Goal: Task Accomplishment & Management: Manage account settings

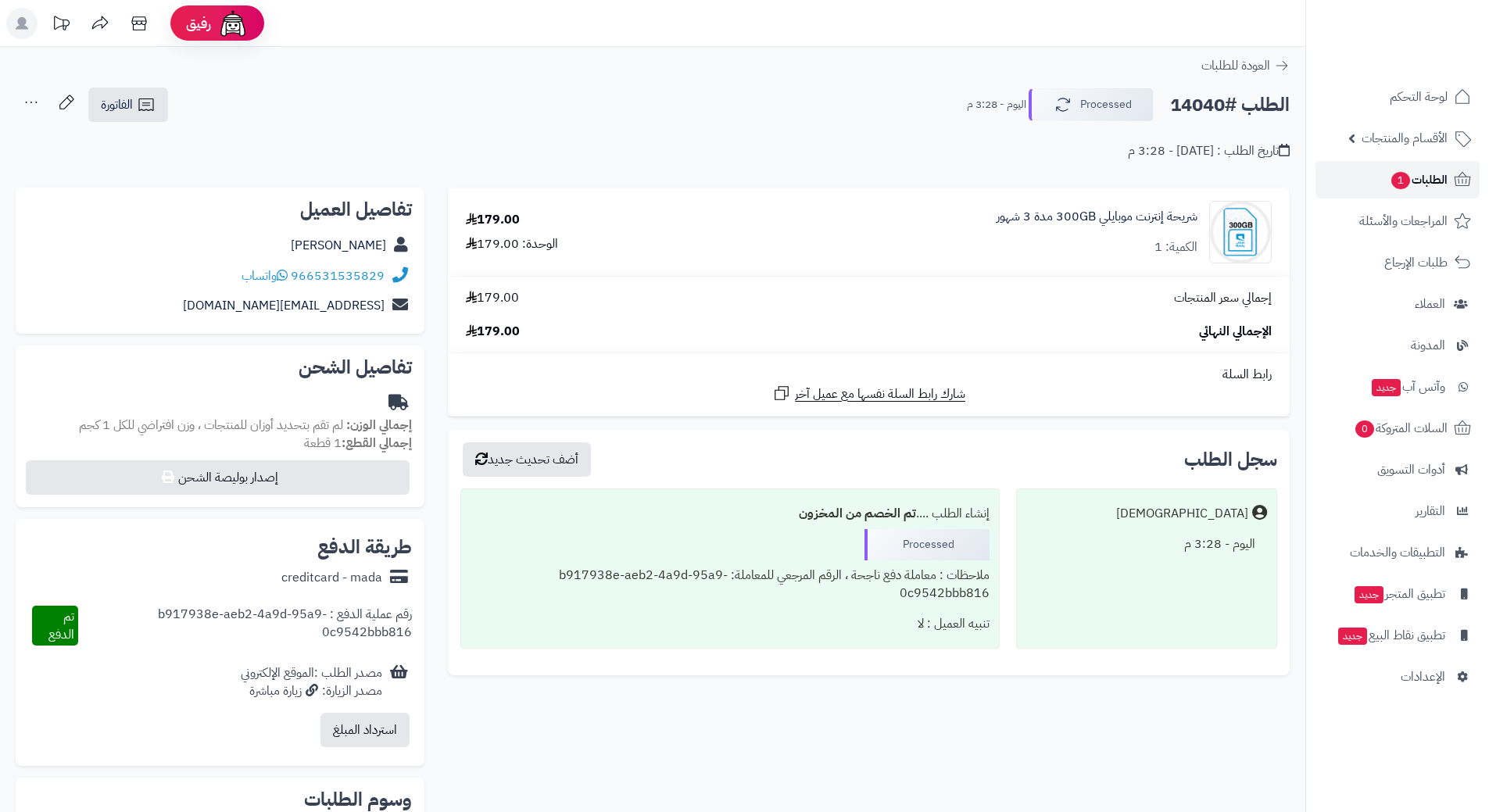
click at [1374, 180] on link "الطلبات 1" at bounding box center [1398, 179] width 164 height 38
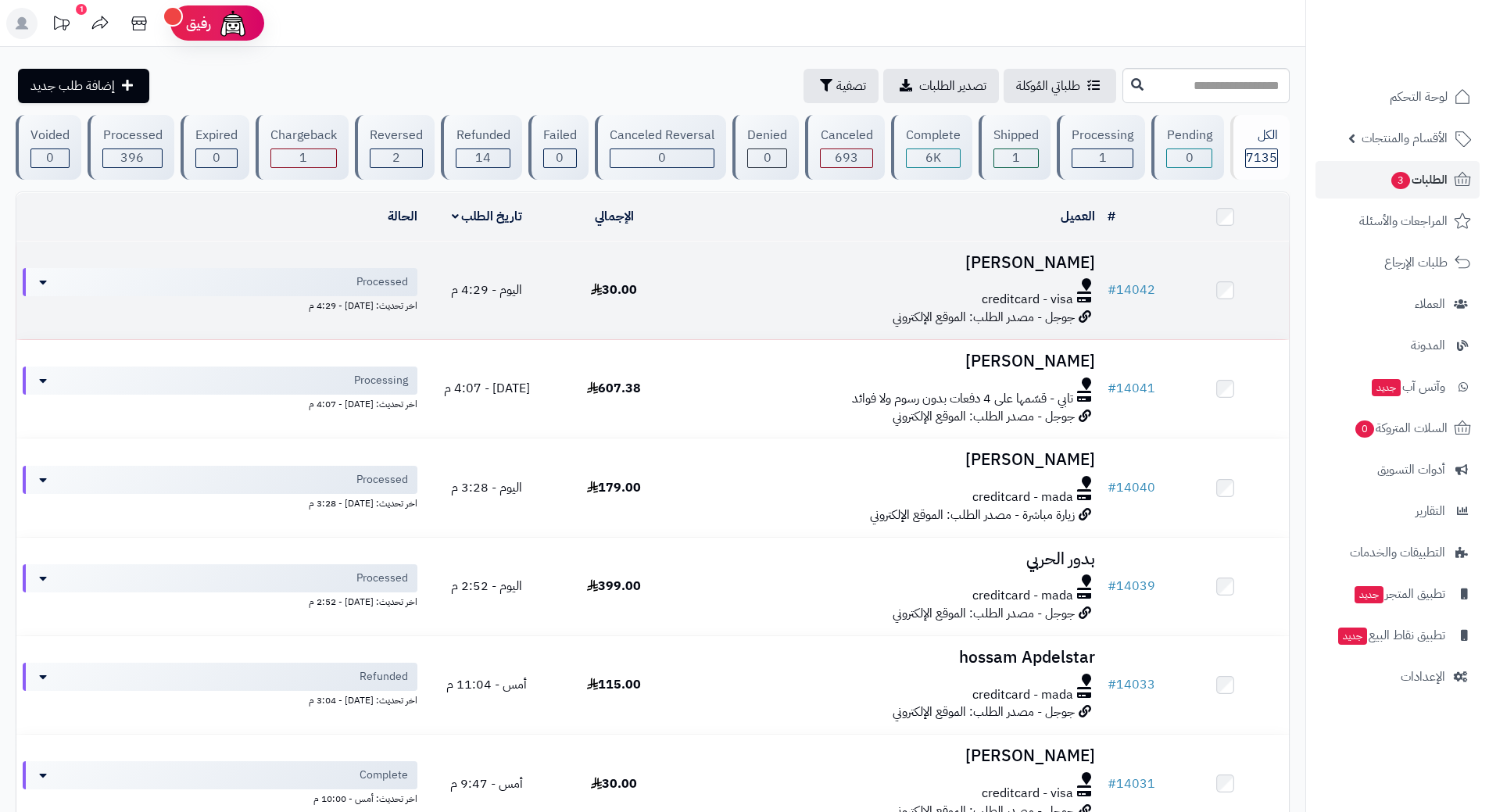
click at [726, 294] on div "creditcard - visa" at bounding box center [889, 299] width 411 height 18
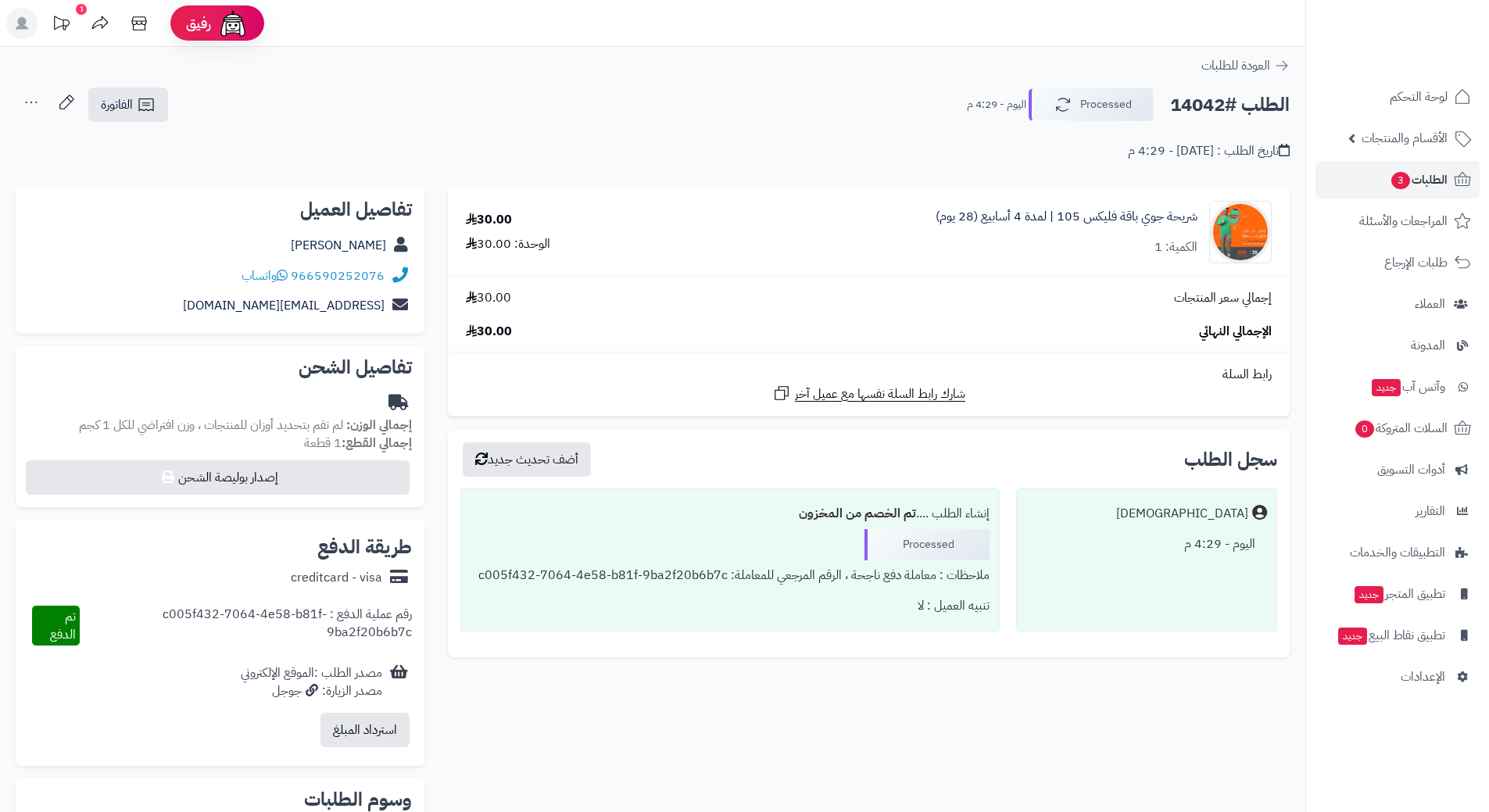
click at [1209, 102] on h2 "الطلب #14042" at bounding box center [1230, 105] width 120 height 32
copy div "الطلب #14042 Processed"
drag, startPoint x: 294, startPoint y: 272, endPoint x: 287, endPoint y: 277, distance: 8.6
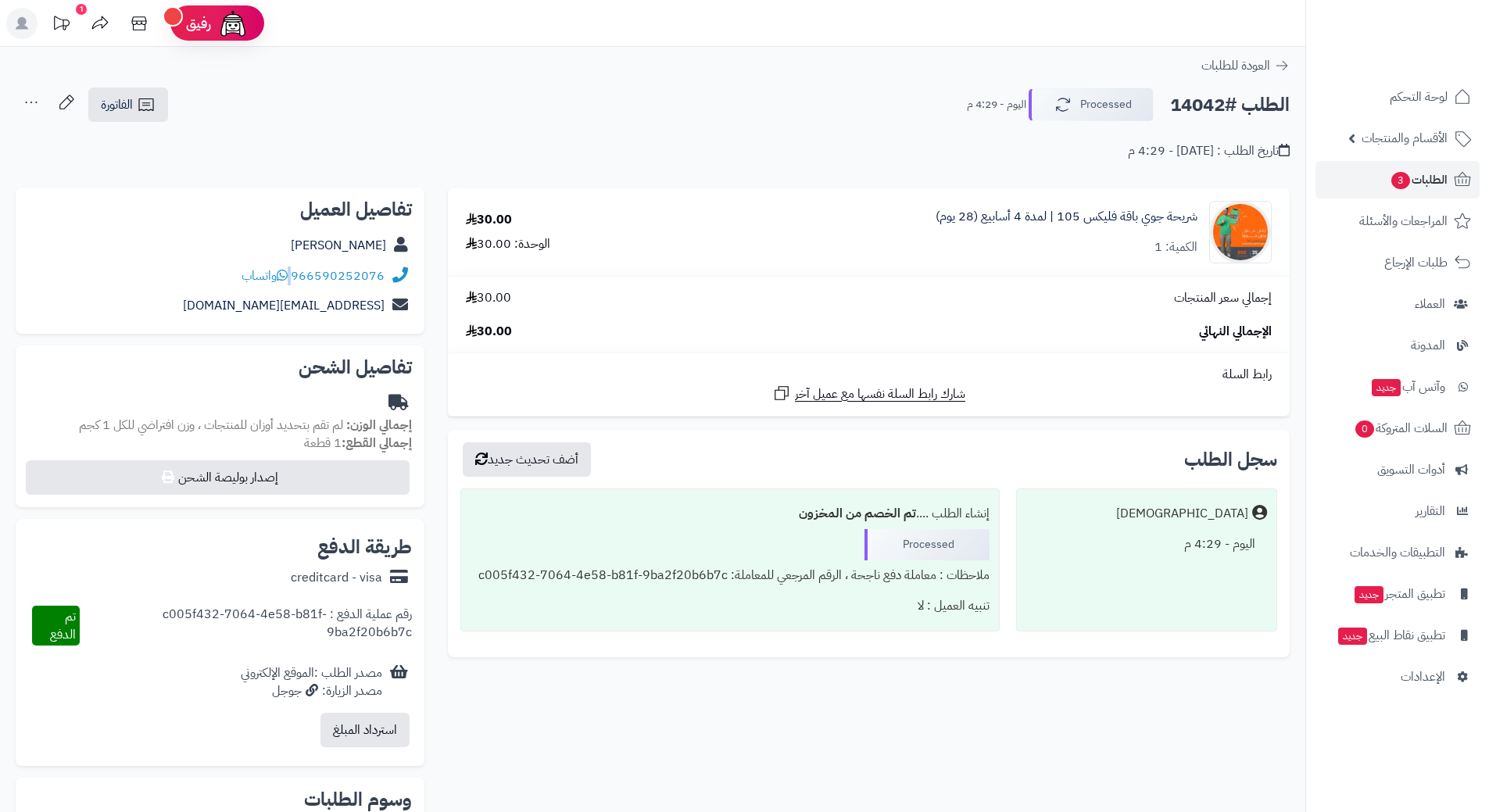
click at [288, 275] on div "966590252076 واتساب" at bounding box center [313, 276] width 143 height 18
click at [287, 277] on icon at bounding box center [282, 275] width 11 height 13
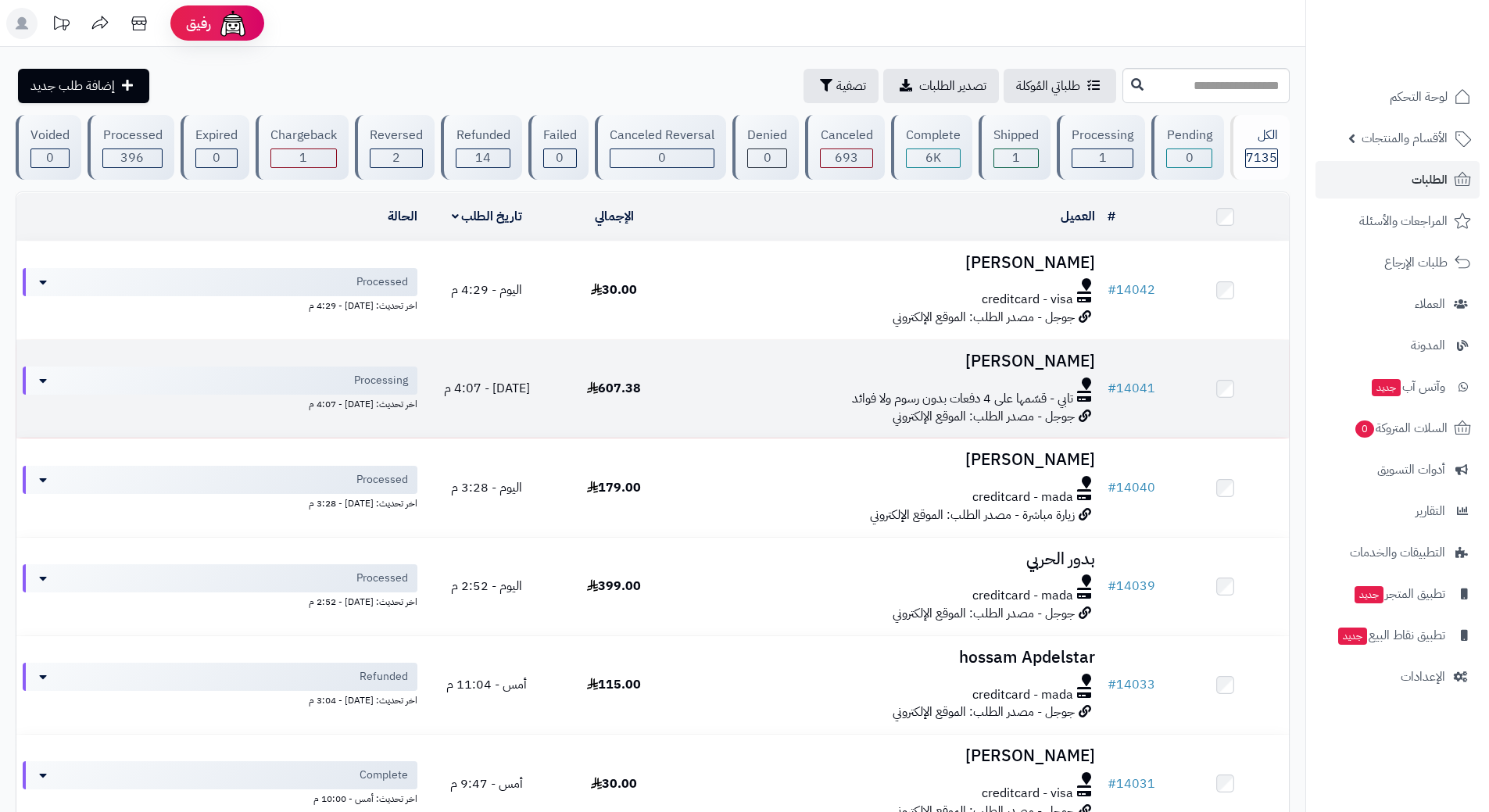
click at [701, 389] on div "تابي - قسّمها على 4 دفعات بدون رسوم ولا فوائد" at bounding box center [889, 398] width 411 height 18
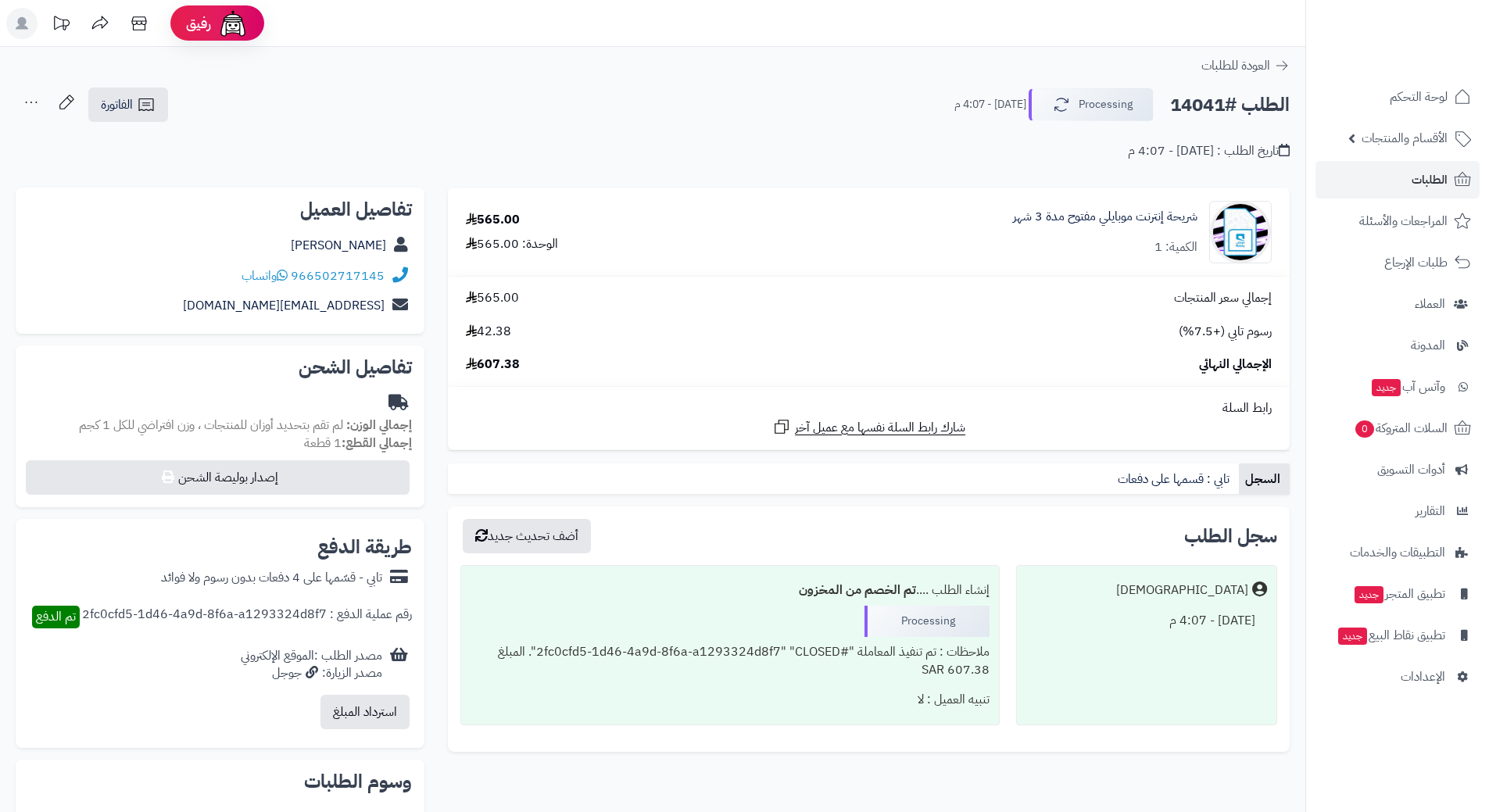
click at [1192, 104] on h2 "الطلب #14041" at bounding box center [1230, 105] width 120 height 32
click at [1193, 104] on h2 "الطلب #14041" at bounding box center [1230, 105] width 120 height 32
copy div "الطلب #14041 Processing"
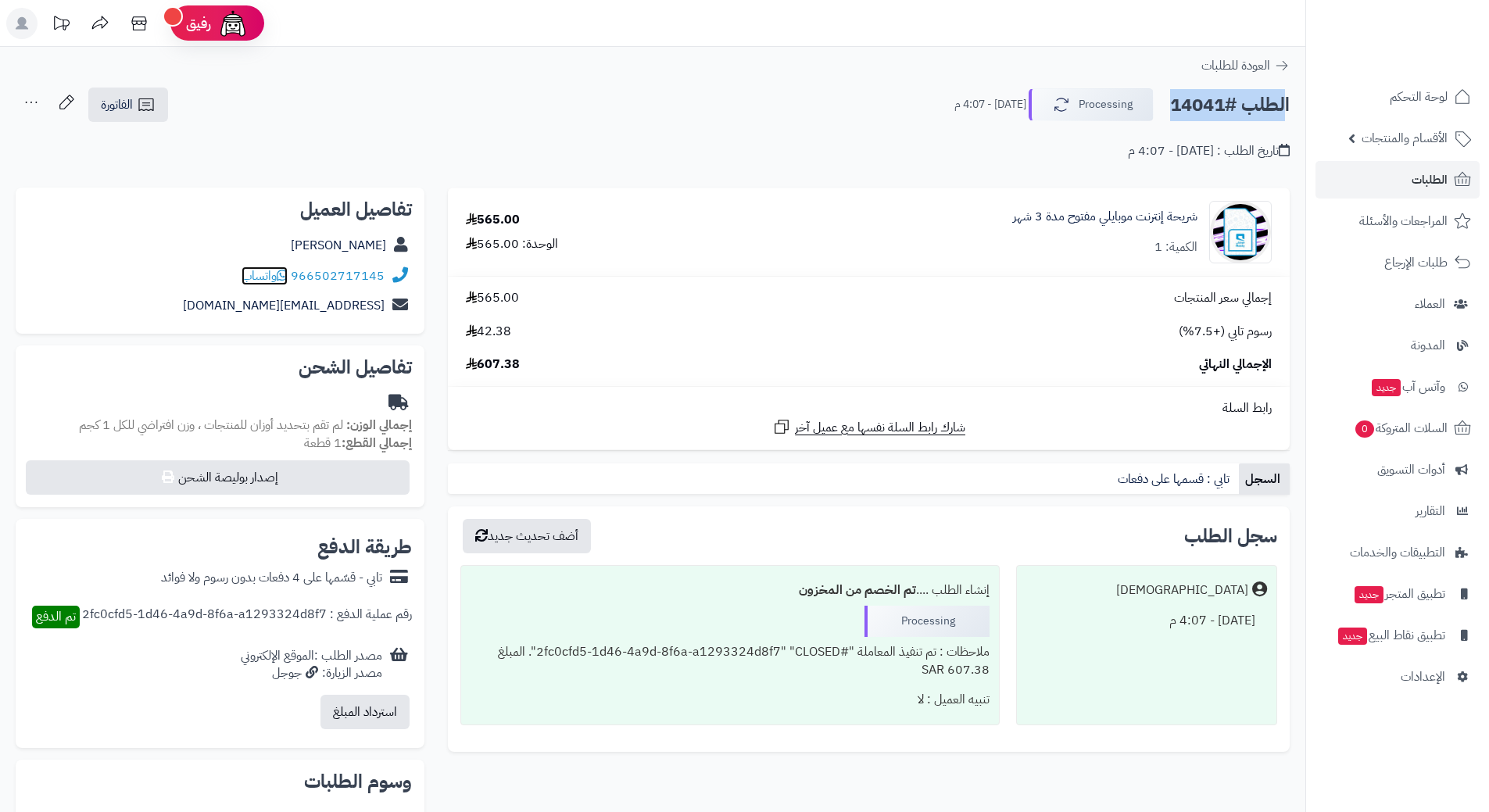
click at [284, 273] on icon at bounding box center [282, 275] width 11 height 13
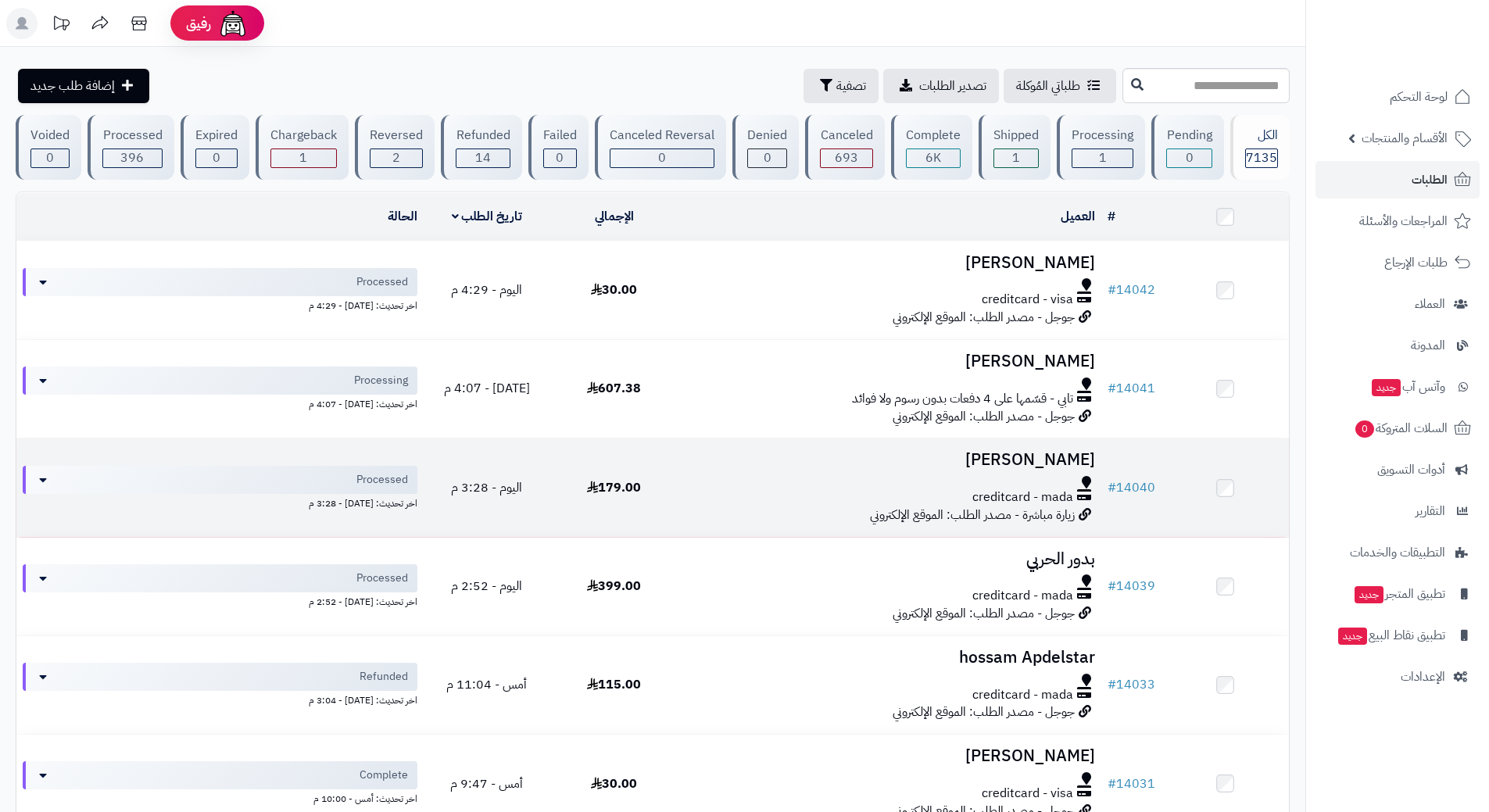
click at [814, 490] on div "creditcard - mada" at bounding box center [889, 496] width 411 height 18
drag, startPoint x: 814, startPoint y: 490, endPoint x: 812, endPoint y: 475, distance: 15.1
click at [814, 490] on div "creditcard - mada" at bounding box center [889, 496] width 411 height 18
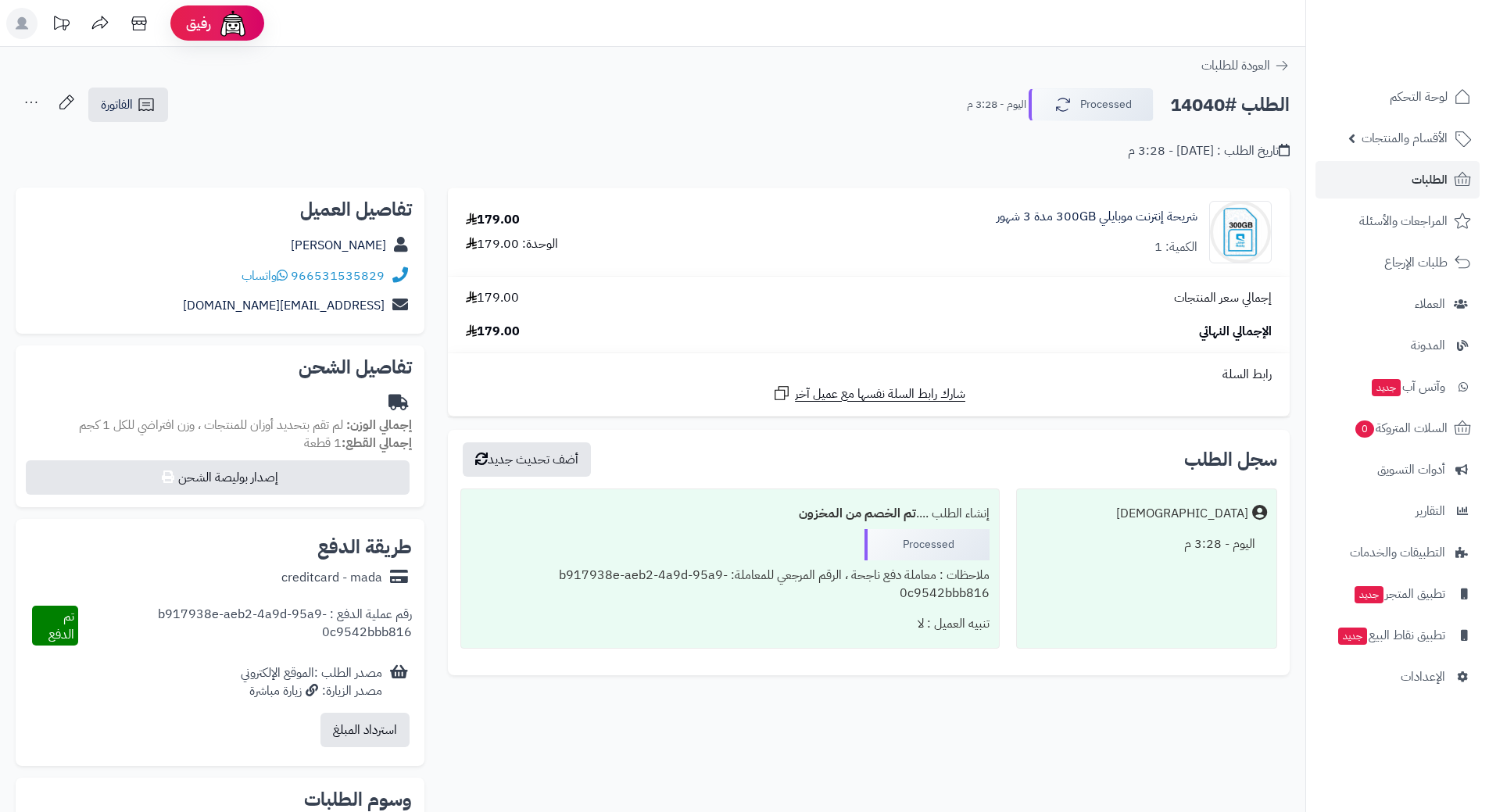
click at [1227, 110] on h2 "الطلب #14040" at bounding box center [1230, 105] width 120 height 32
copy div "الطلب #14040 Processed"
click at [286, 274] on icon at bounding box center [282, 275] width 11 height 13
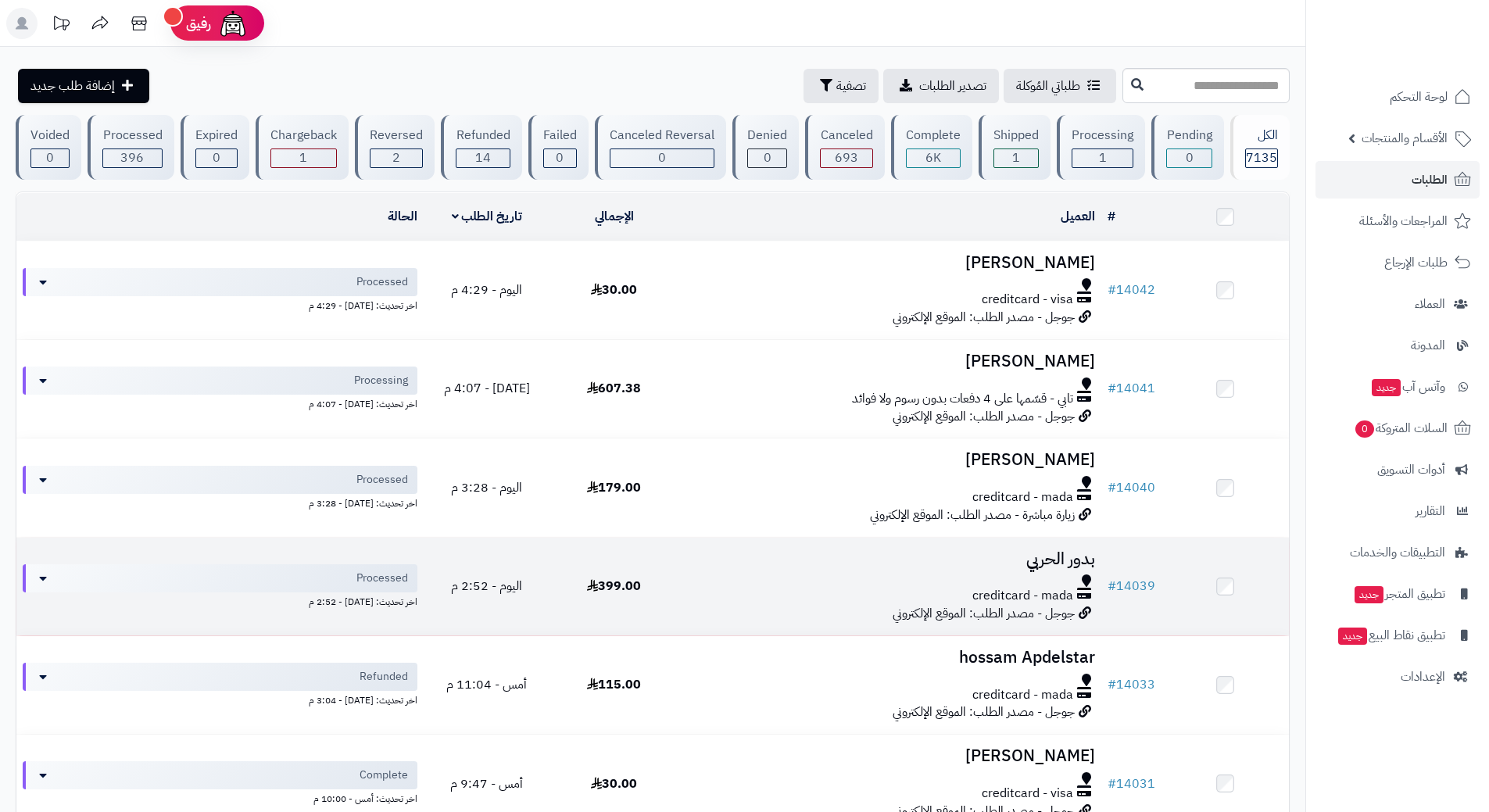
click at [685, 574] on td "بدور الحربي creditcard - mada جوجل - مصدر الطلب: الموقع الإلكتروني" at bounding box center [889, 586] width 424 height 98
click at [686, 574] on div at bounding box center [889, 580] width 411 height 13
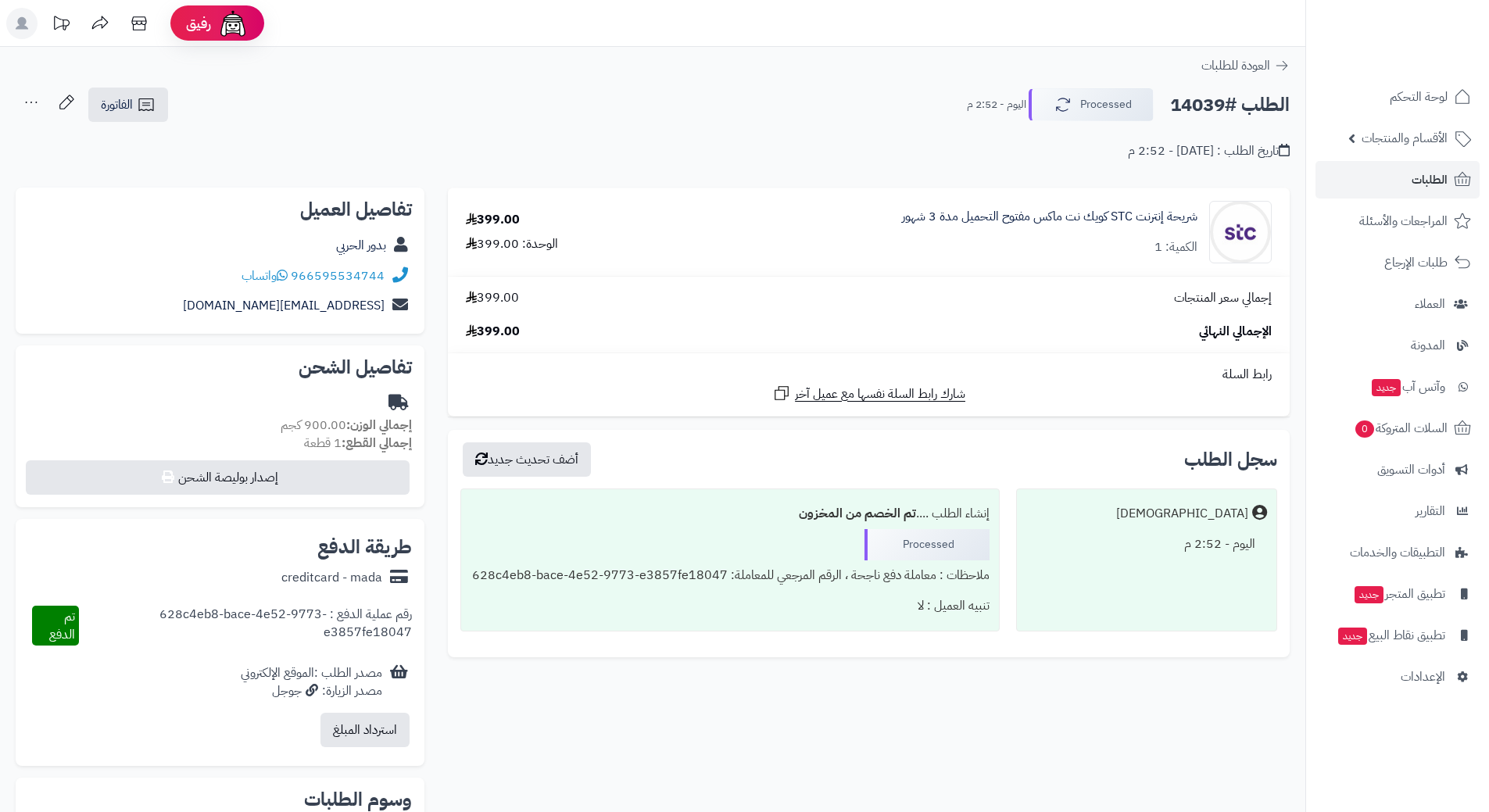
click at [1217, 103] on h2 "الطلب #14039" at bounding box center [1230, 105] width 120 height 32
copy div "الطلب #14039 Processed"
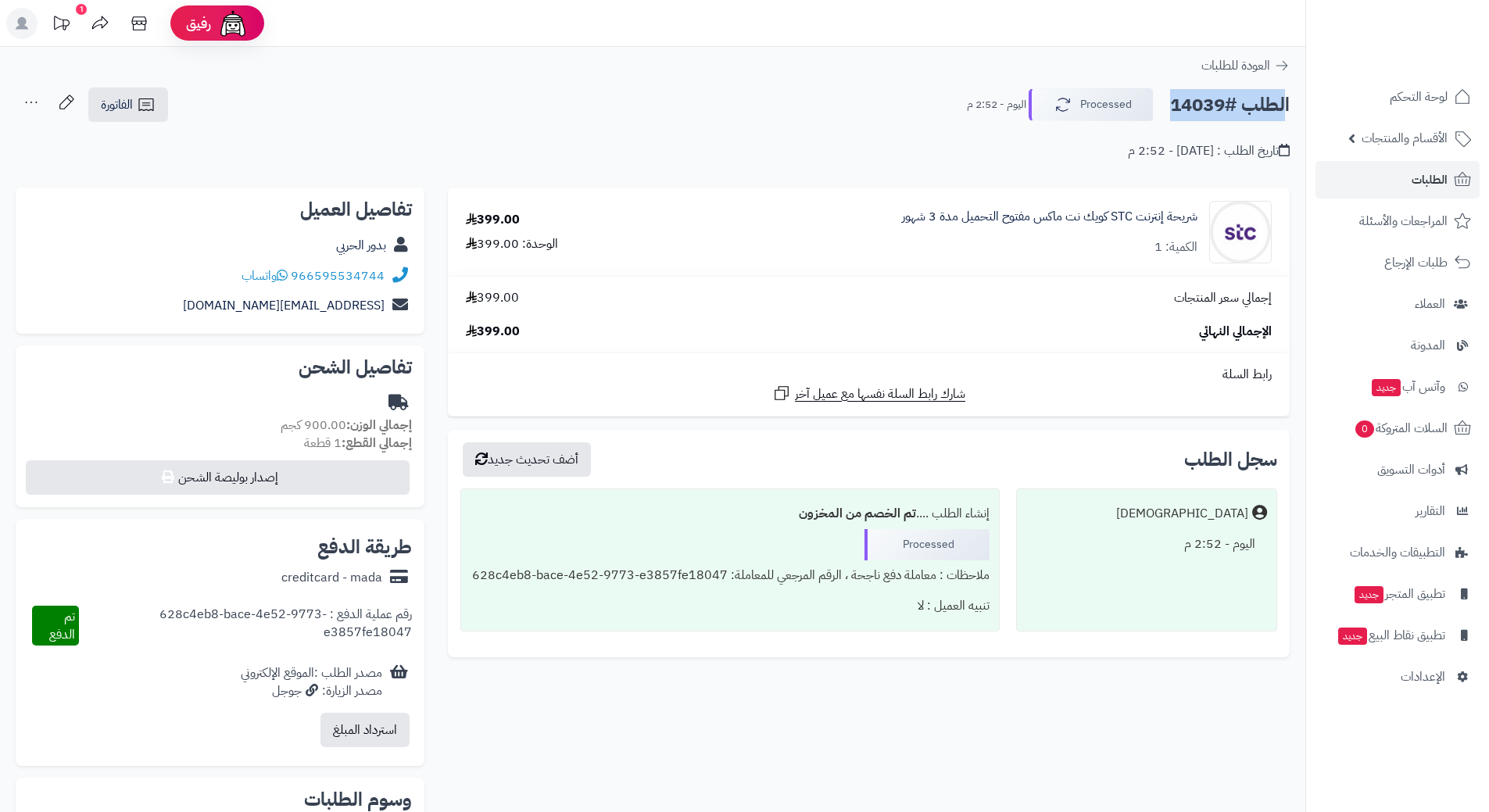
copy div "الطلب #14039 Processed"
click at [288, 272] on icon at bounding box center [282, 275] width 11 height 13
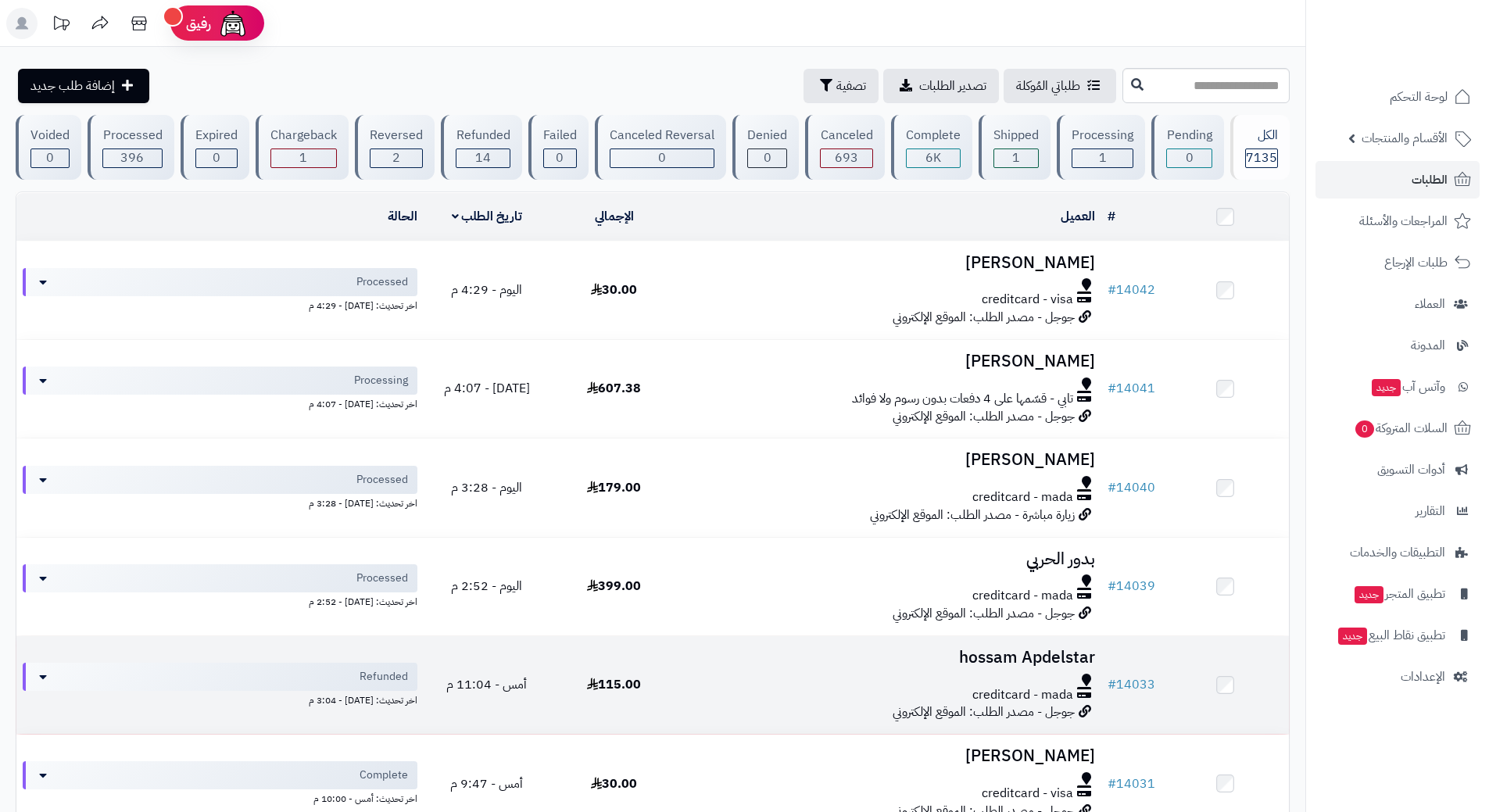
click at [726, 674] on div at bounding box center [889, 680] width 411 height 13
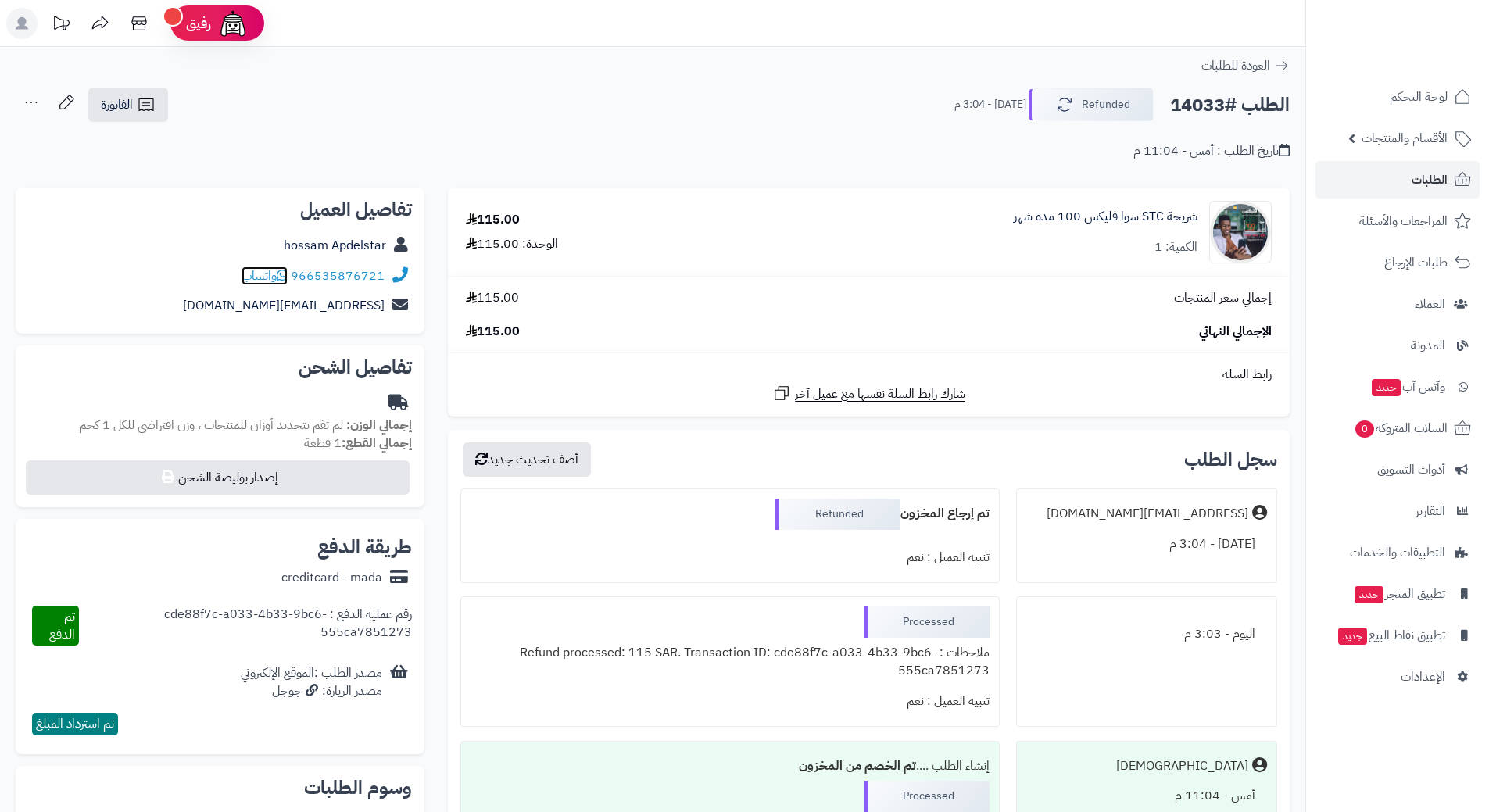
click at [287, 278] on icon at bounding box center [282, 275] width 11 height 13
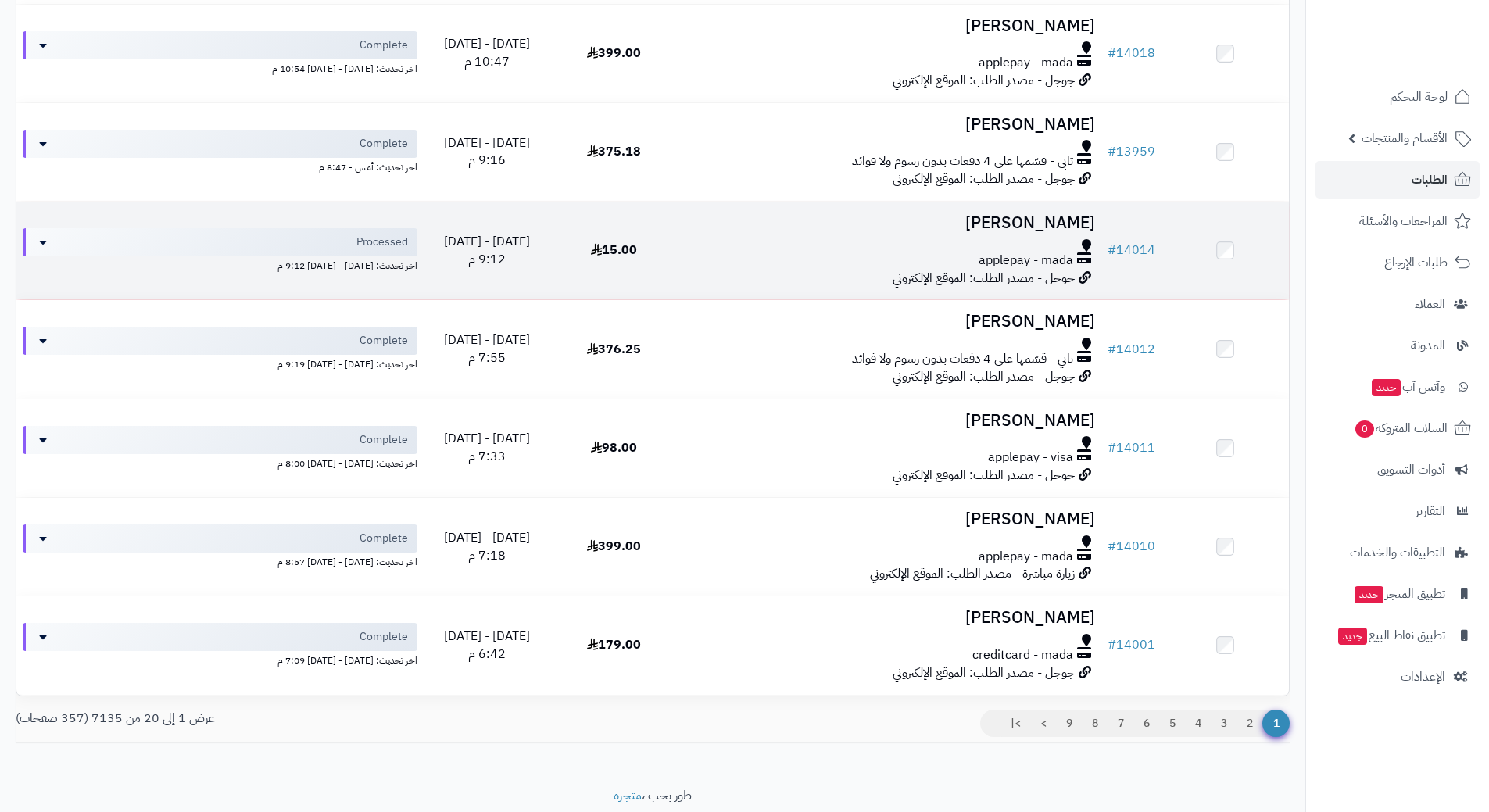
scroll to position [1492, 0]
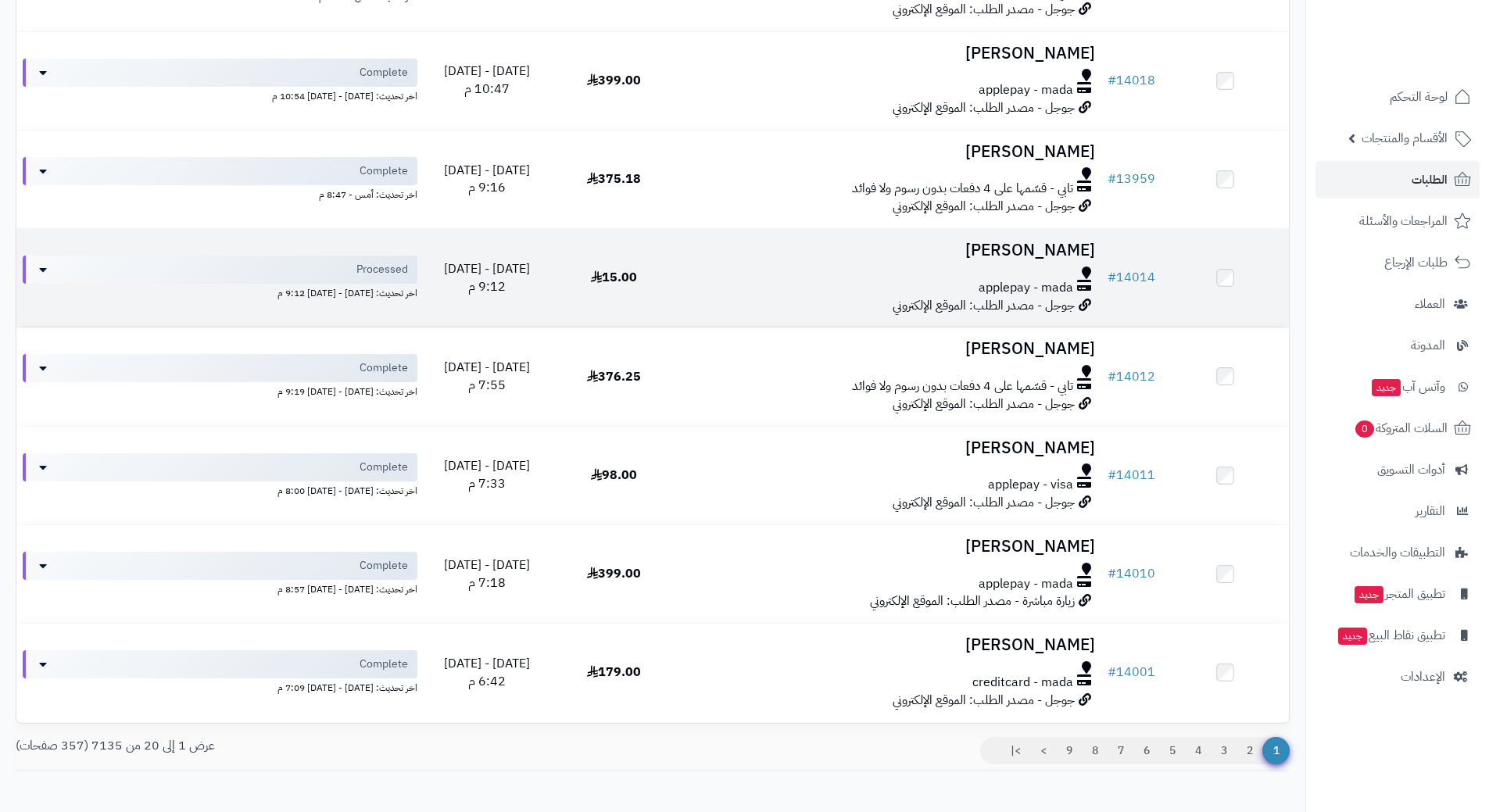
click at [680, 263] on td "Mubarak Almarri applepay - mada جوجل - مصدر الطلب: الموقع الإلكتروني" at bounding box center [889, 278] width 424 height 98
click at [726, 298] on td "Mubarak Almarri applepay - mada جوجل - مصدر الطلب: الموقع الإلكتروني" at bounding box center [889, 278] width 424 height 98
click at [1124, 275] on link "# 14014" at bounding box center [1132, 277] width 48 height 18
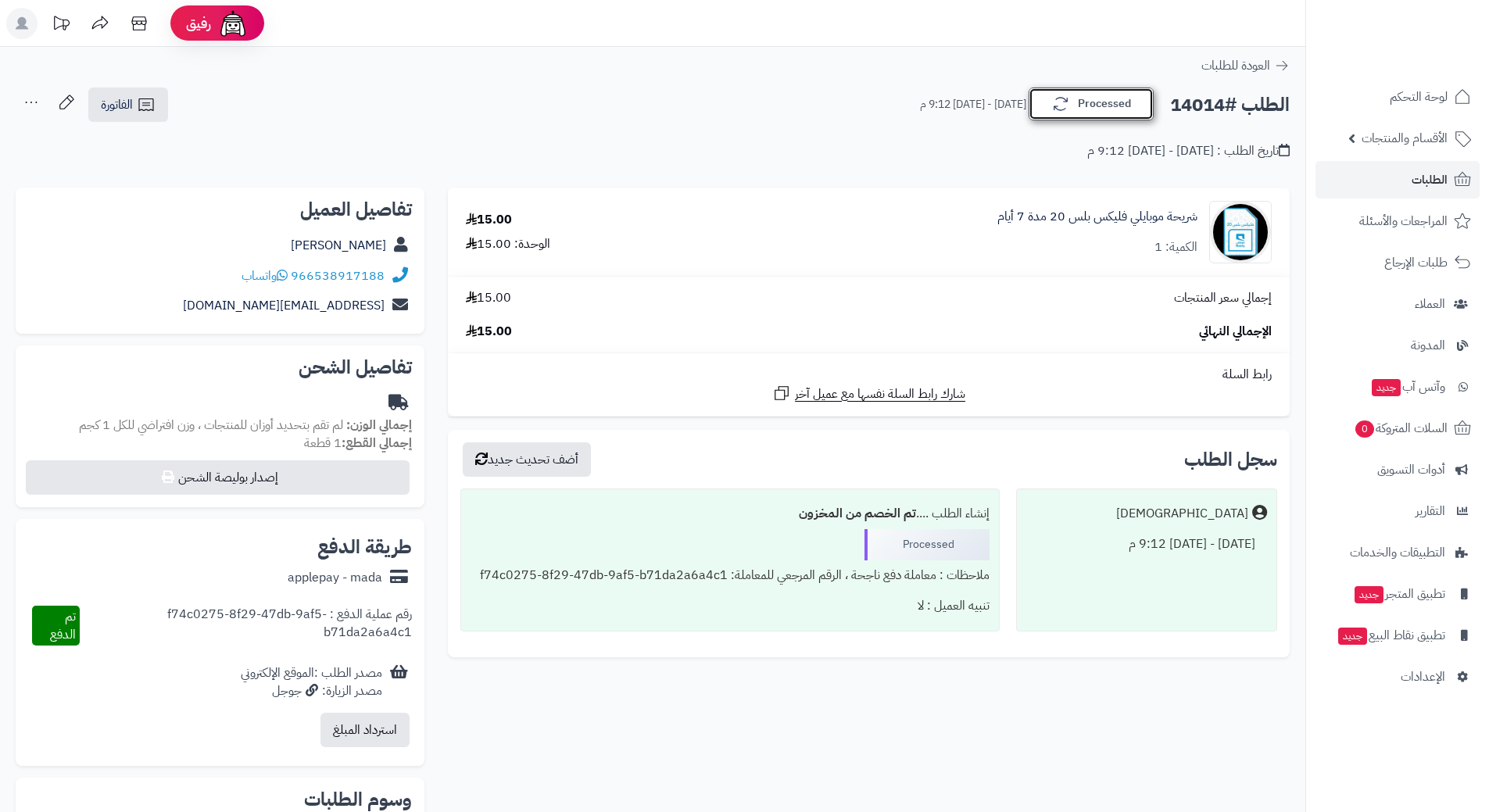
click at [1087, 118] on button "Processed" at bounding box center [1090, 104] width 125 height 33
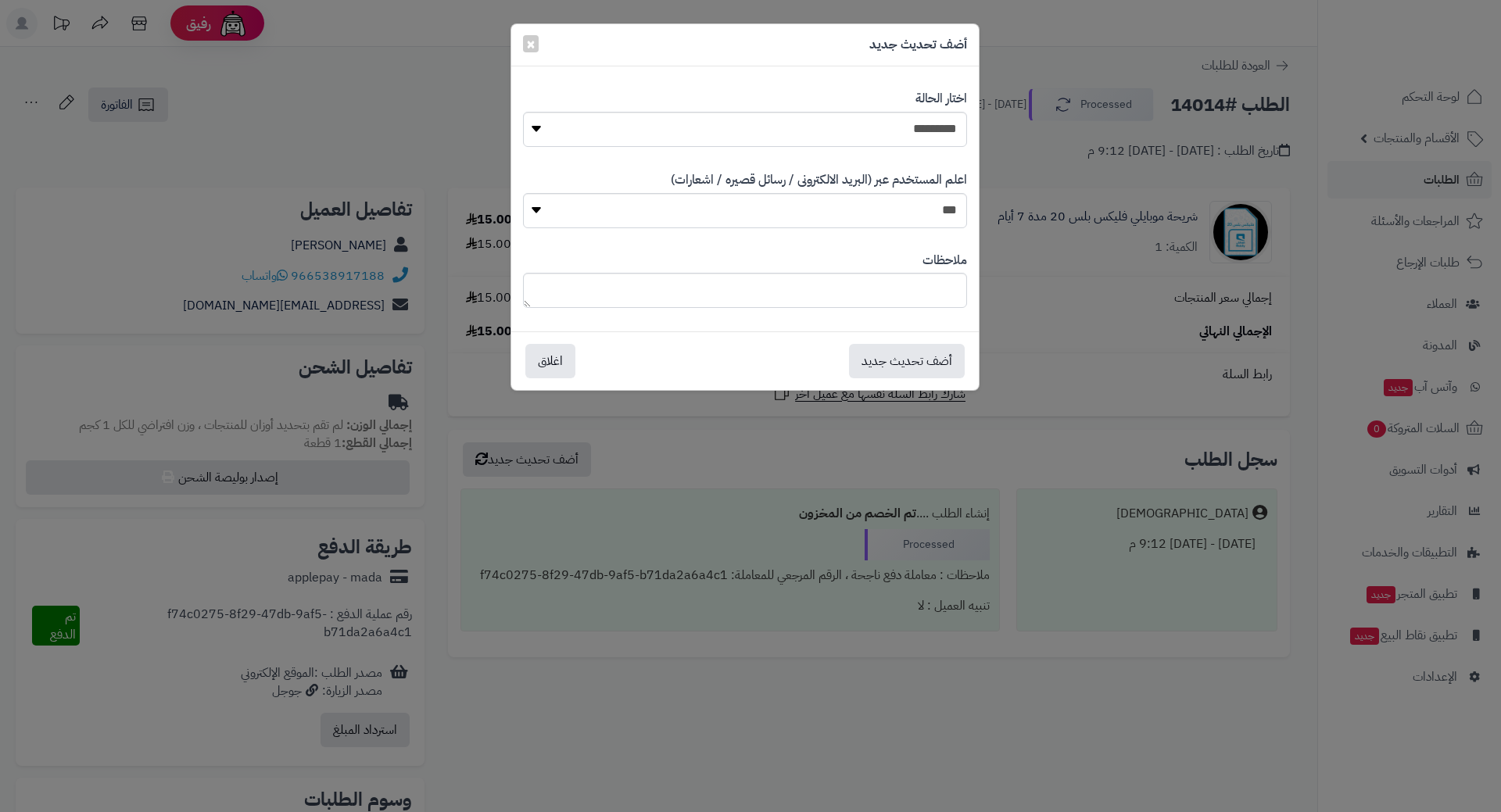
drag, startPoint x: 1226, startPoint y: 161, endPoint x: 1338, endPoint y: 154, distance: 112.2
click at [1226, 161] on div "**********" at bounding box center [750, 406] width 1501 height 812
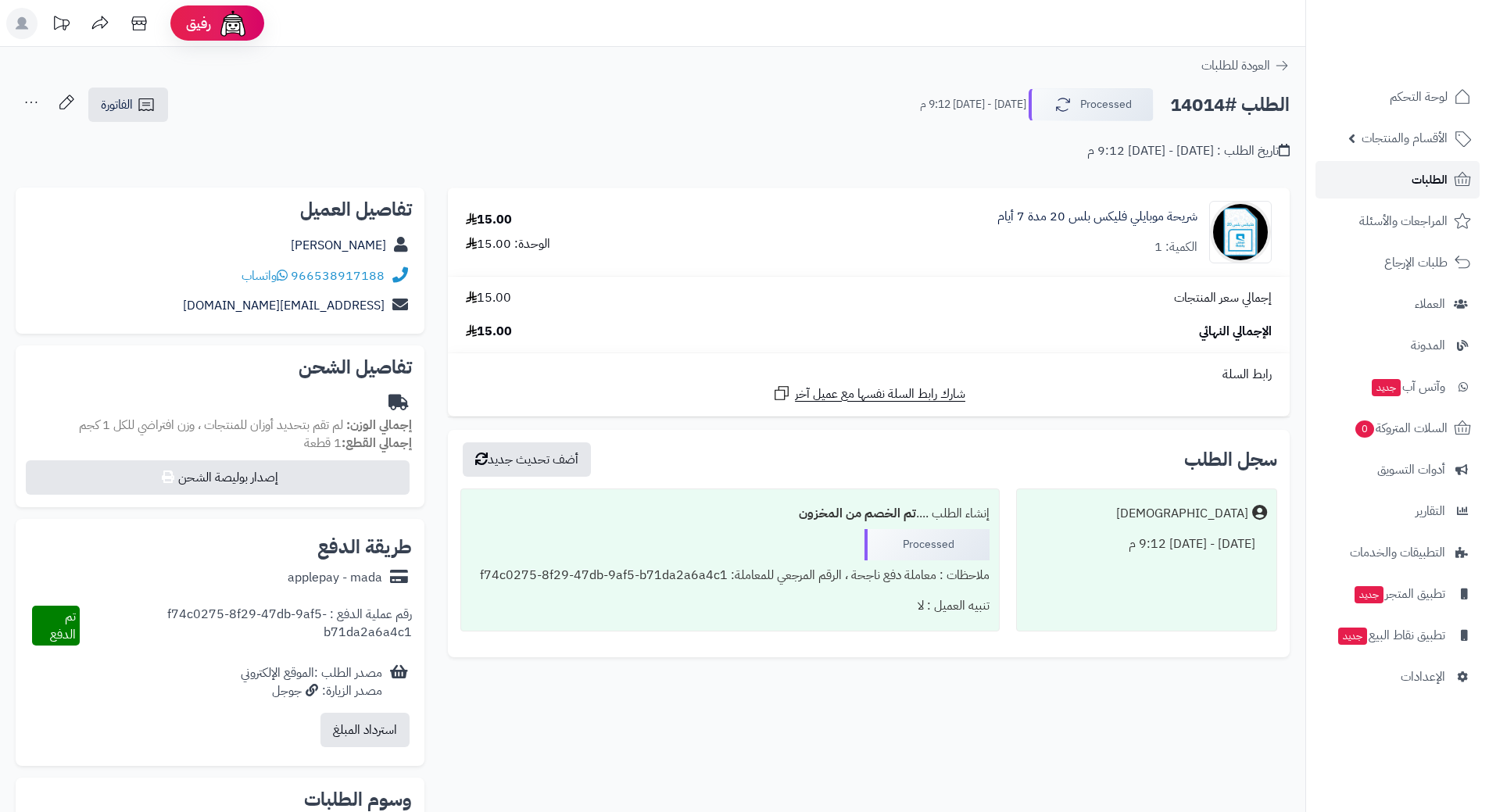
click at [1414, 180] on span "الطلبات" at bounding box center [1429, 180] width 36 height 22
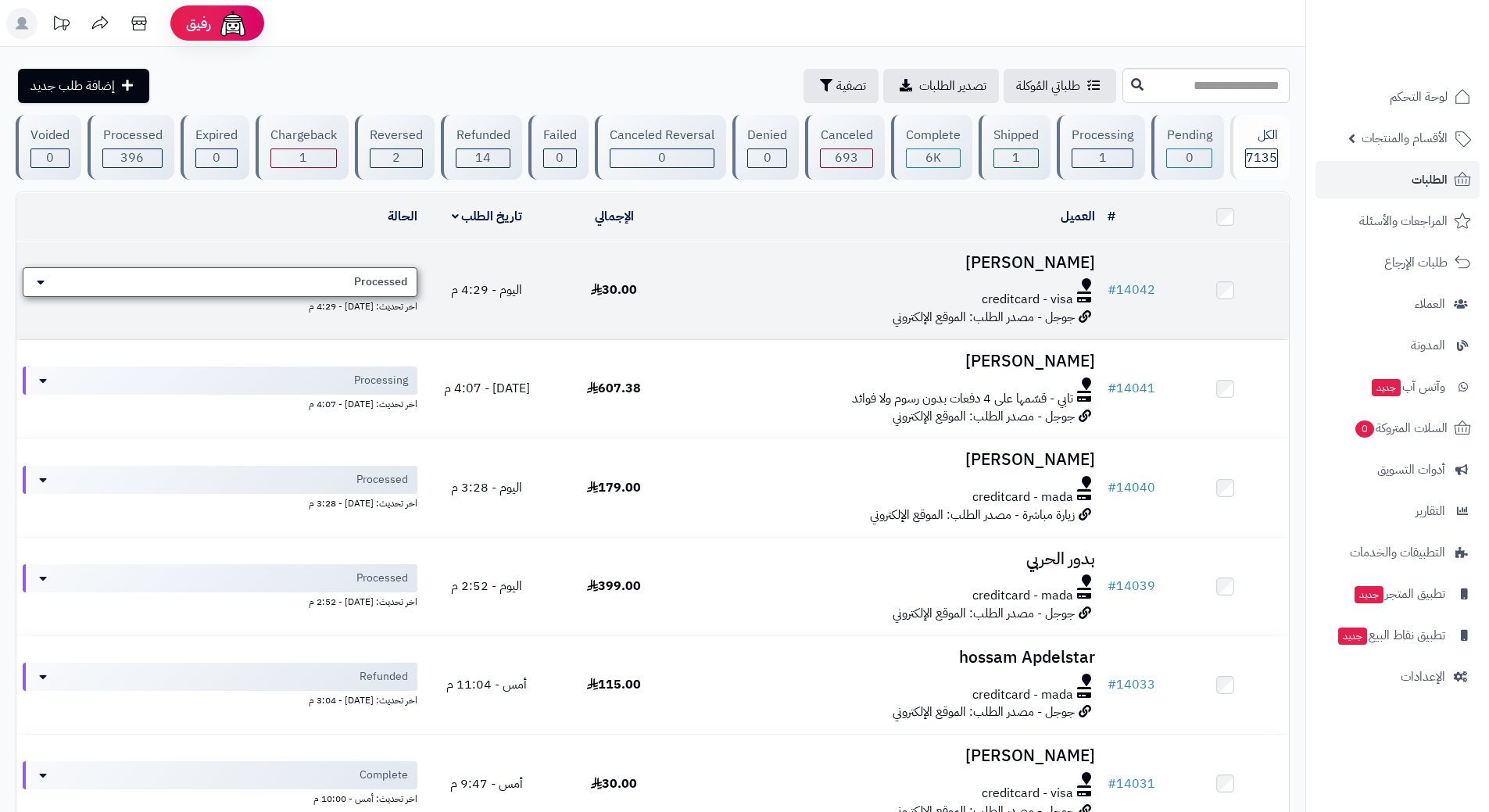
click at [375, 276] on span "Processed" at bounding box center [381, 281] width 54 height 16
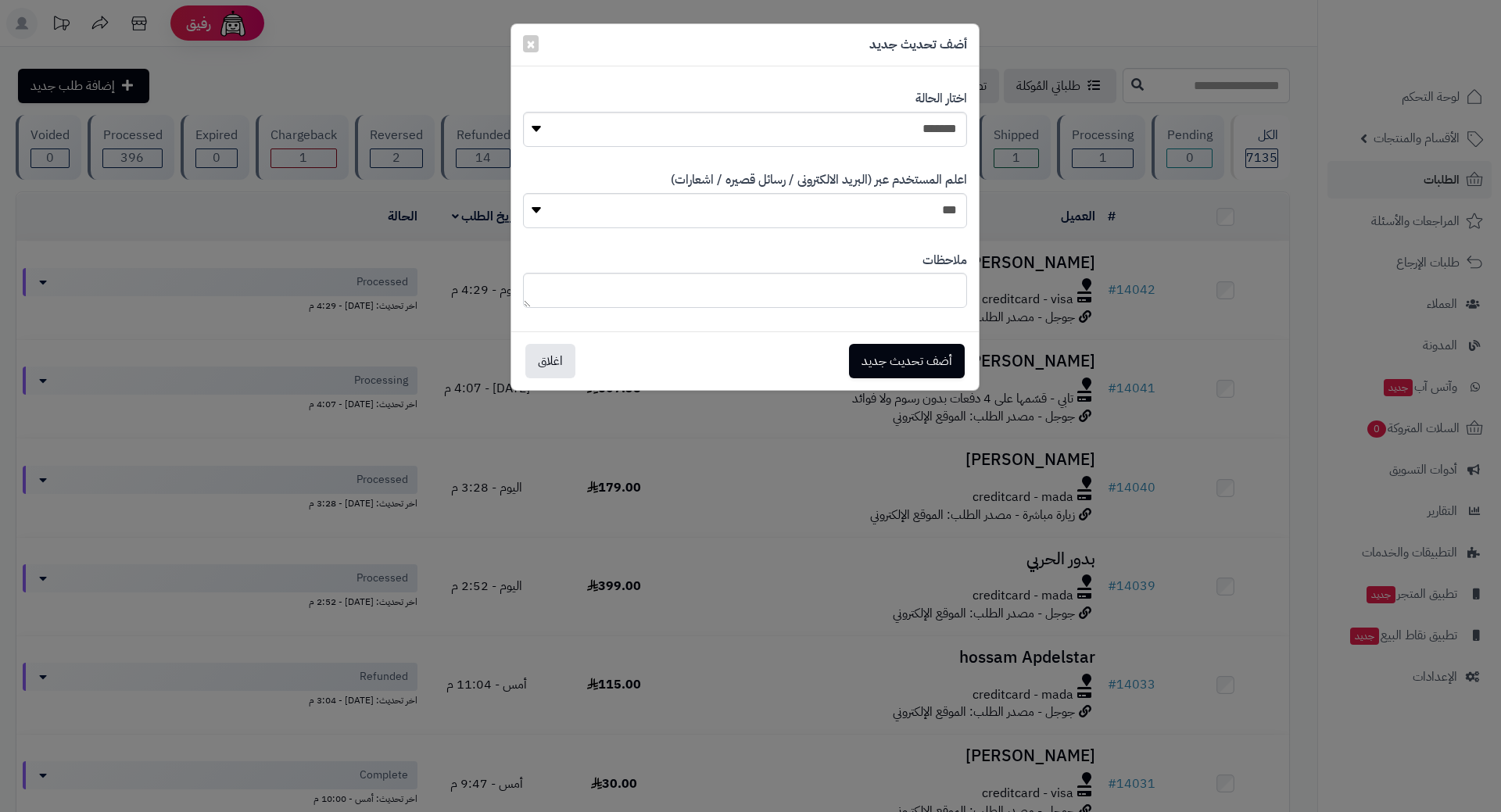
click at [797, 110] on div "**********" at bounding box center [744, 118] width 444 height 80
drag, startPoint x: 797, startPoint y: 138, endPoint x: 803, endPoint y: 145, distance: 9.2
click at [797, 138] on select "**********" at bounding box center [744, 129] width 444 height 35
select select "*"
click at [522, 112] on select "**********" at bounding box center [744, 129] width 444 height 35
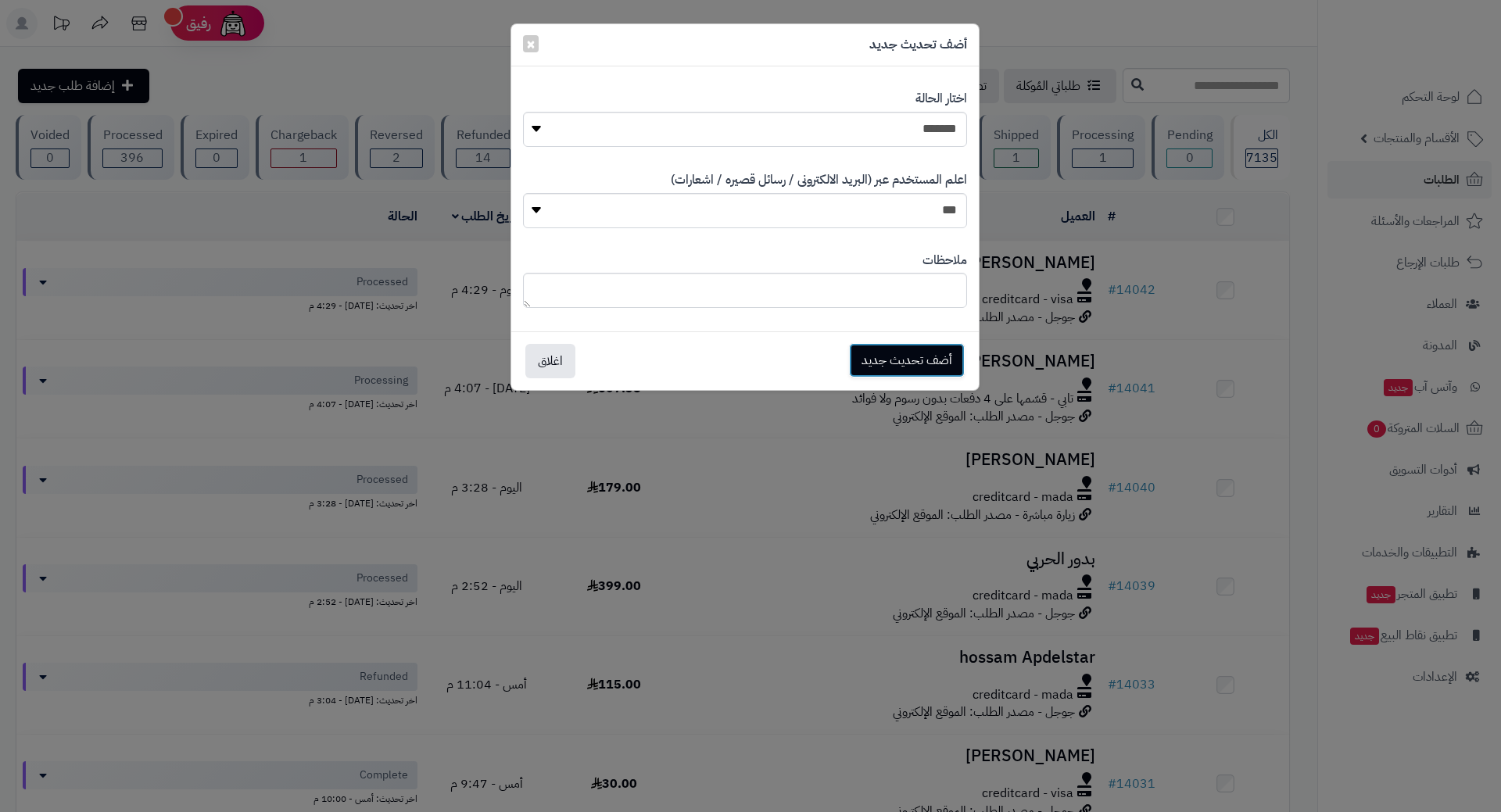
click at [908, 352] on button "أضف تحديث جديد" at bounding box center [906, 360] width 115 height 34
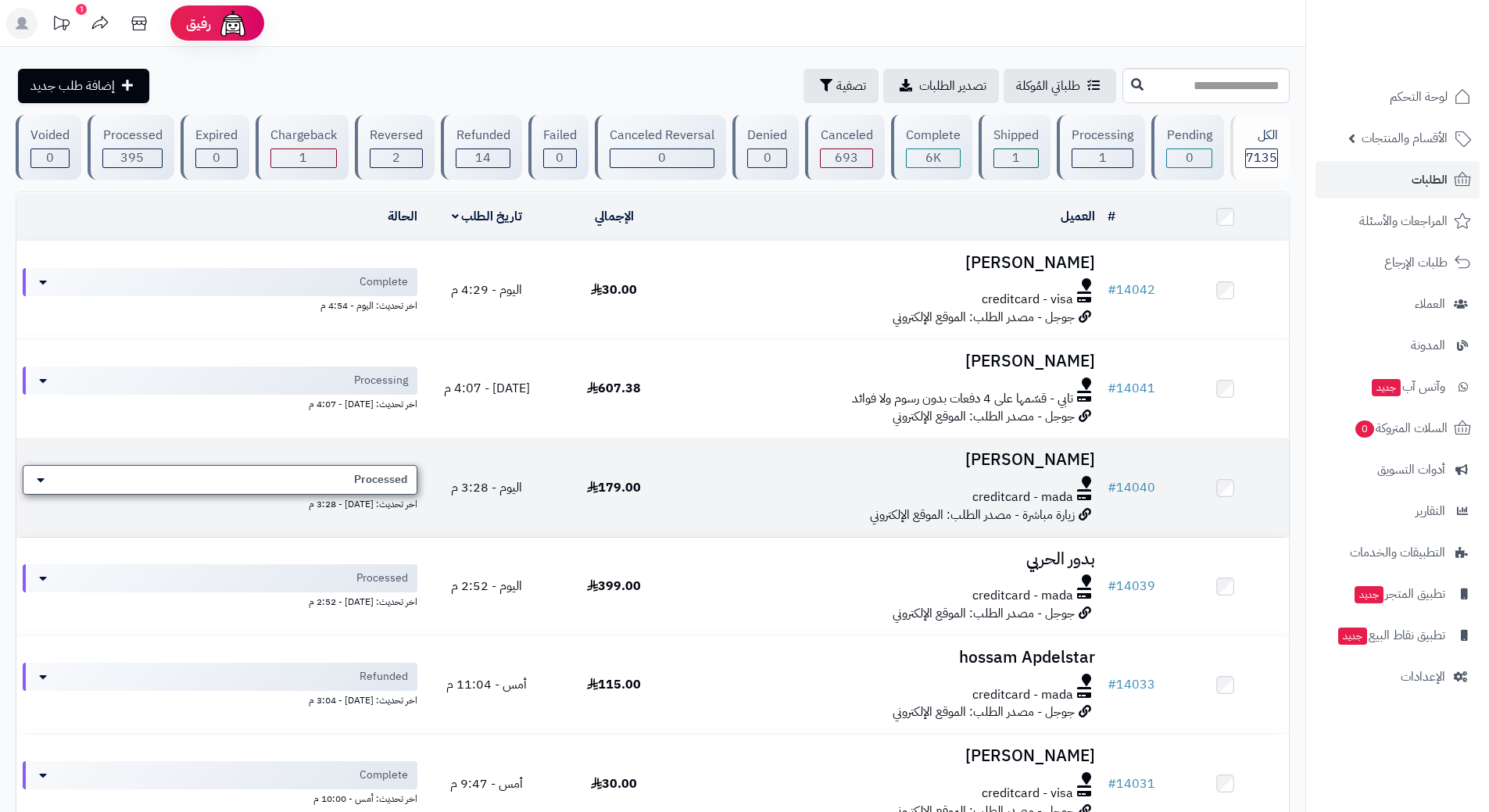
click at [402, 482] on span "Processed" at bounding box center [381, 479] width 54 height 16
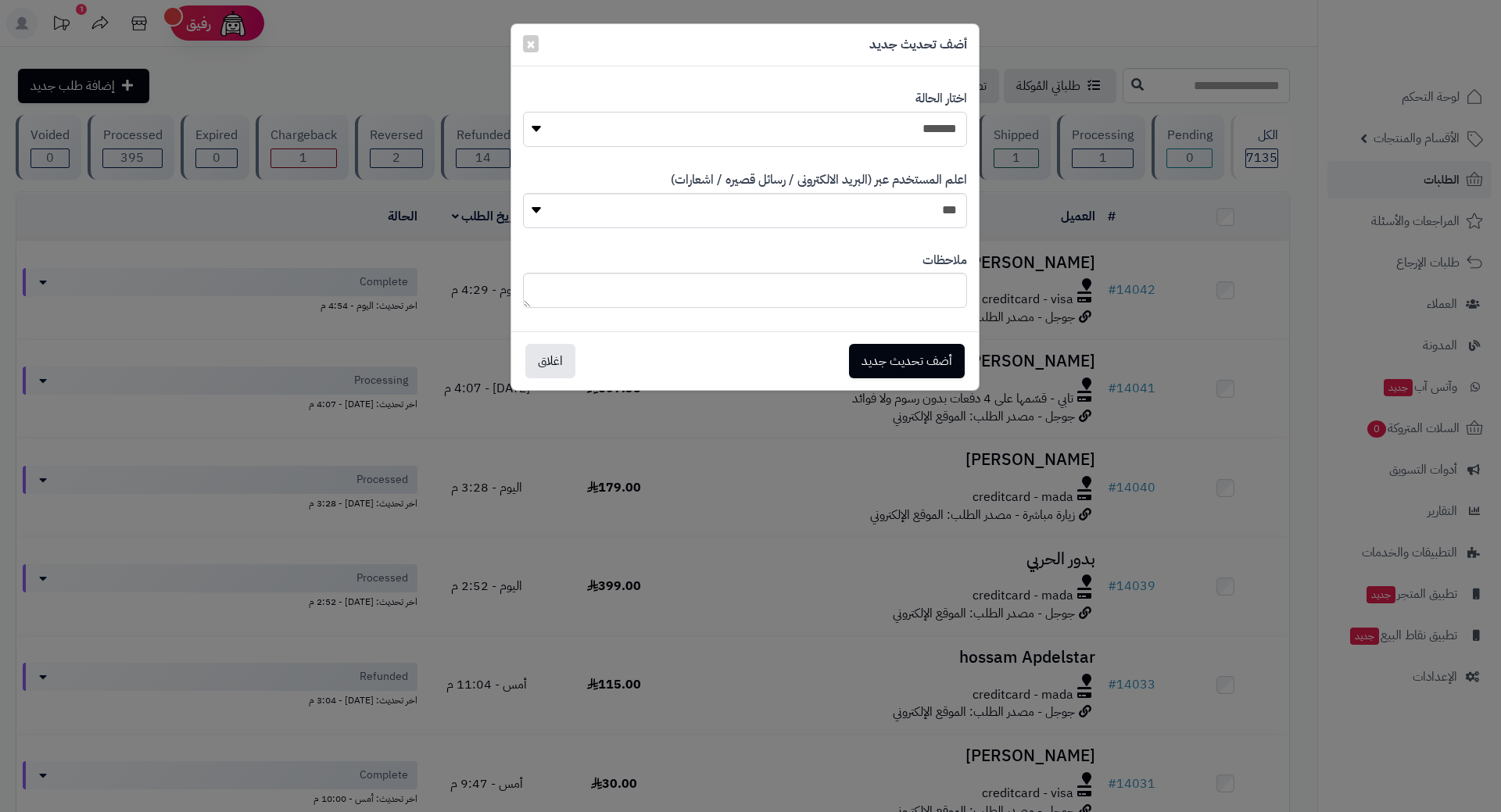
drag, startPoint x: 777, startPoint y: 133, endPoint x: 788, endPoint y: 141, distance: 13.6
click at [779, 132] on select "**********" at bounding box center [744, 129] width 444 height 35
select select "*"
click at [522, 112] on select "**********" at bounding box center [744, 129] width 444 height 35
click at [893, 364] on button "أضف تحديث جديد" at bounding box center [906, 360] width 115 height 34
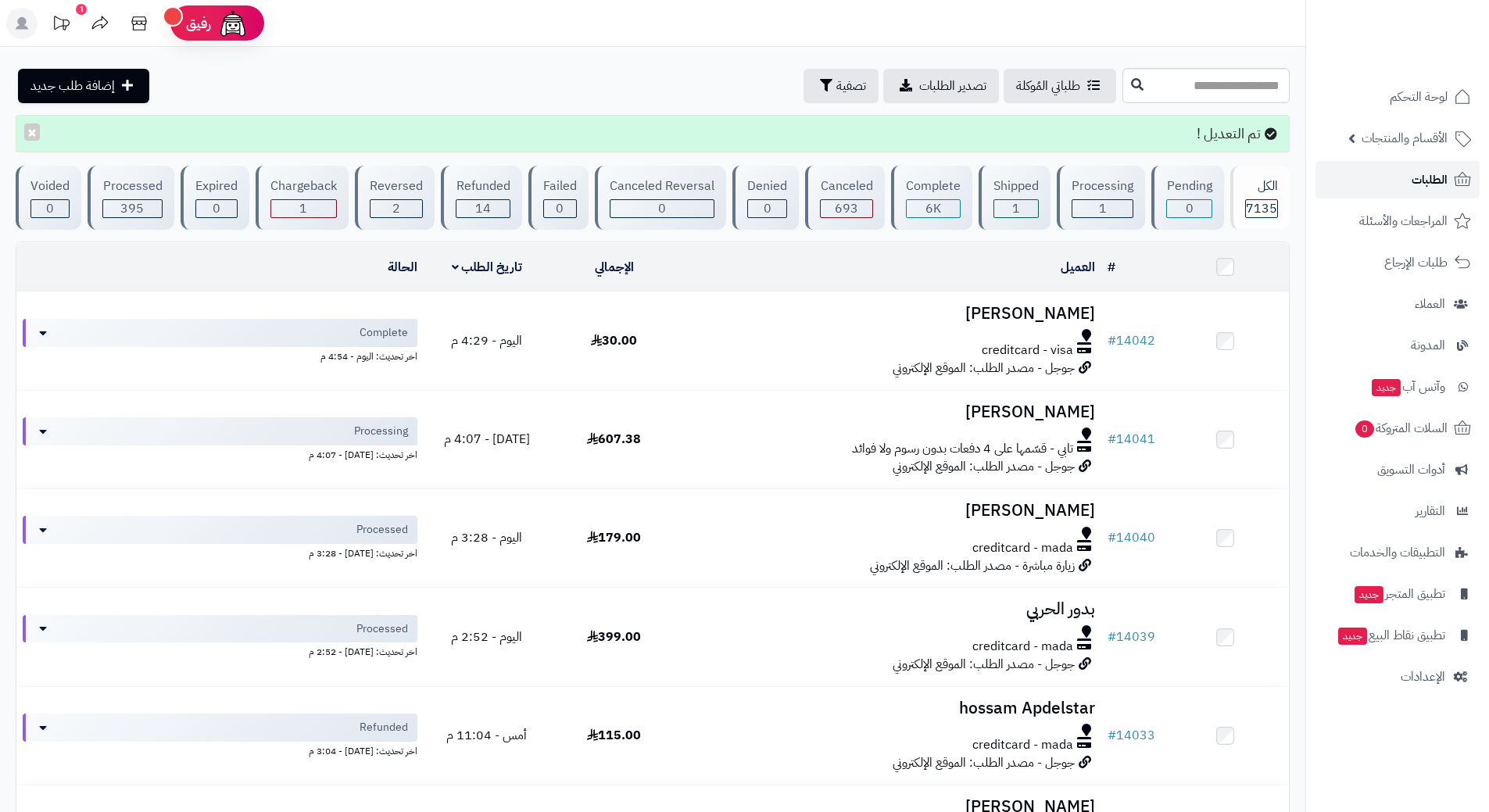
click at [1417, 169] on span "الطلبات" at bounding box center [1429, 180] width 36 height 22
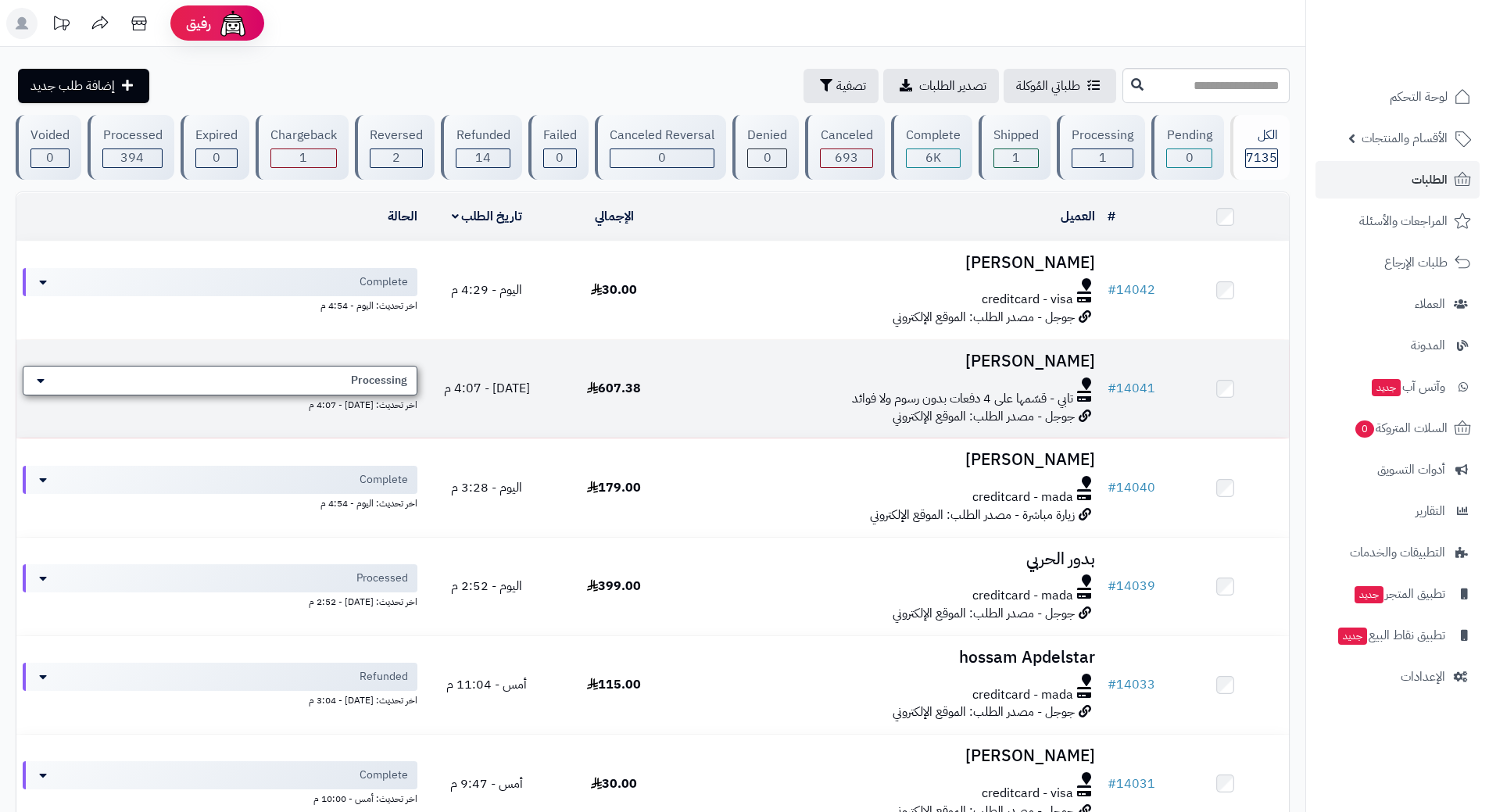
click at [400, 366] on div "Processing" at bounding box center [221, 380] width 395 height 30
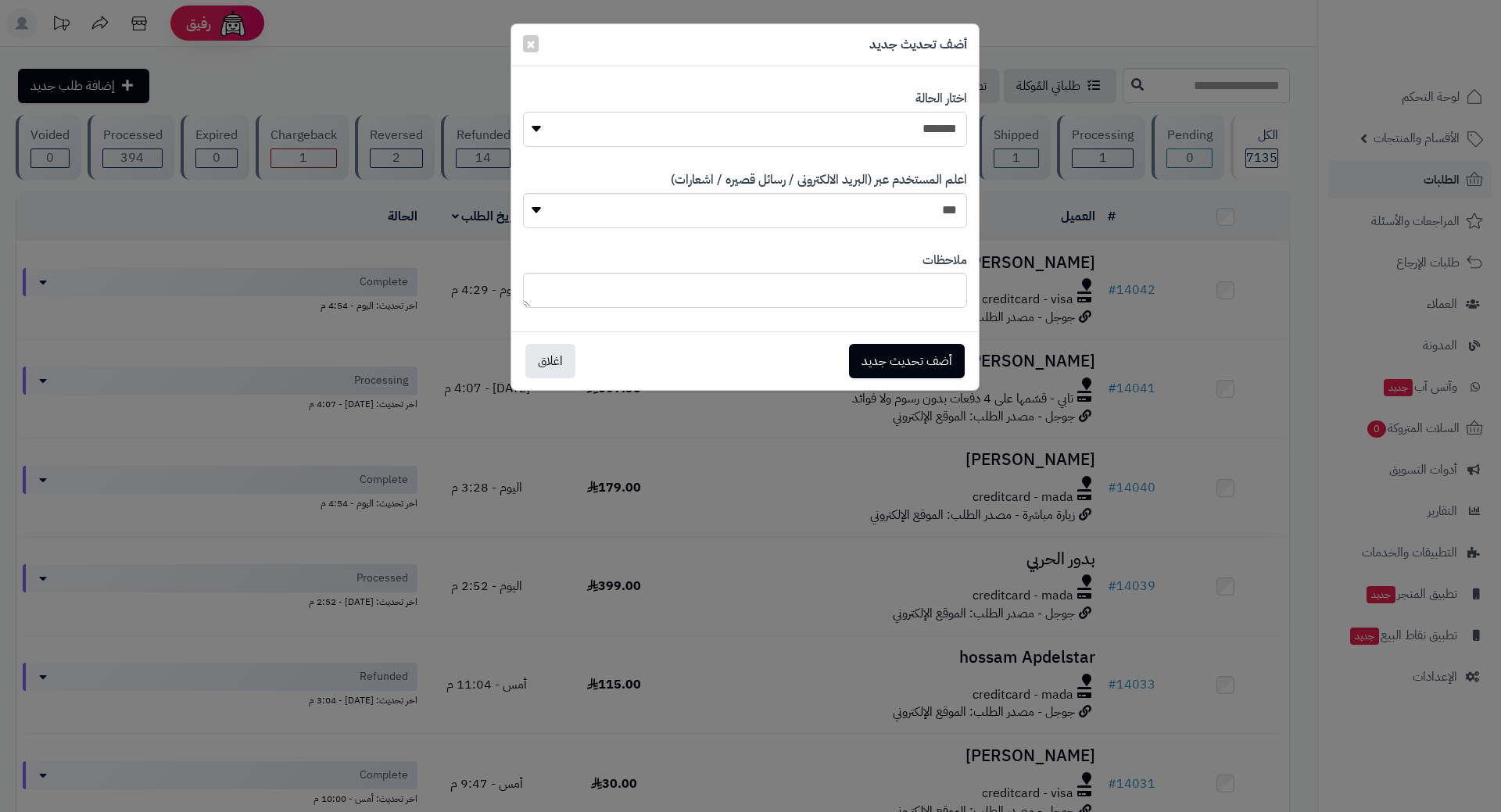
click at [795, 133] on select "**********" at bounding box center [744, 129] width 444 height 35
select select "*"
click at [522, 112] on select "**********" at bounding box center [744, 129] width 444 height 35
click at [899, 364] on button "أضف تحديث جديد" at bounding box center [906, 360] width 115 height 34
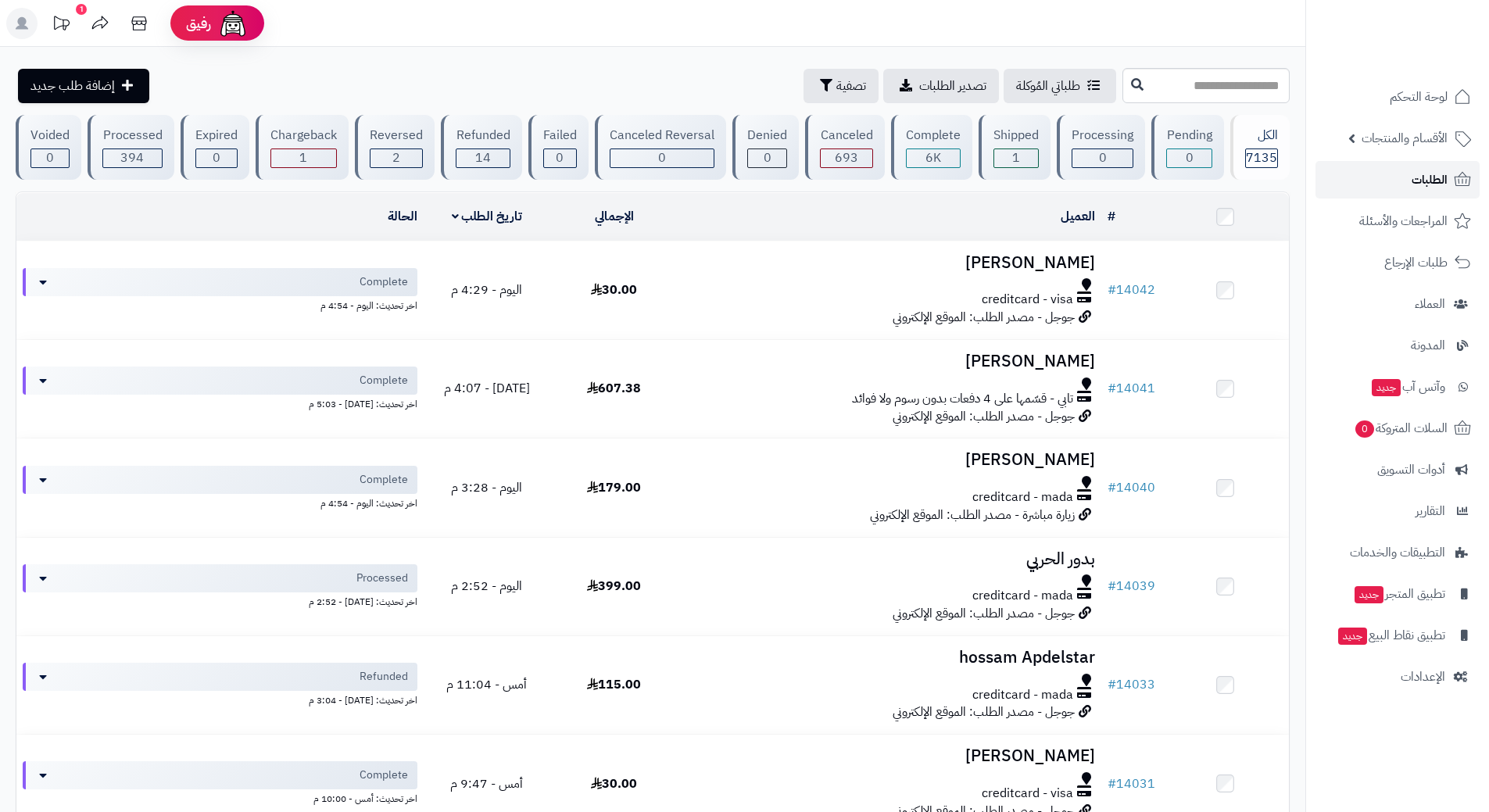
click at [1382, 181] on link "الطلبات" at bounding box center [1398, 179] width 164 height 38
click at [1378, 170] on link "الطلبات" at bounding box center [1398, 179] width 164 height 38
click at [1413, 171] on span "الطلبات" at bounding box center [1429, 180] width 36 height 22
click at [1367, 181] on link "الطلبات" at bounding box center [1398, 179] width 164 height 38
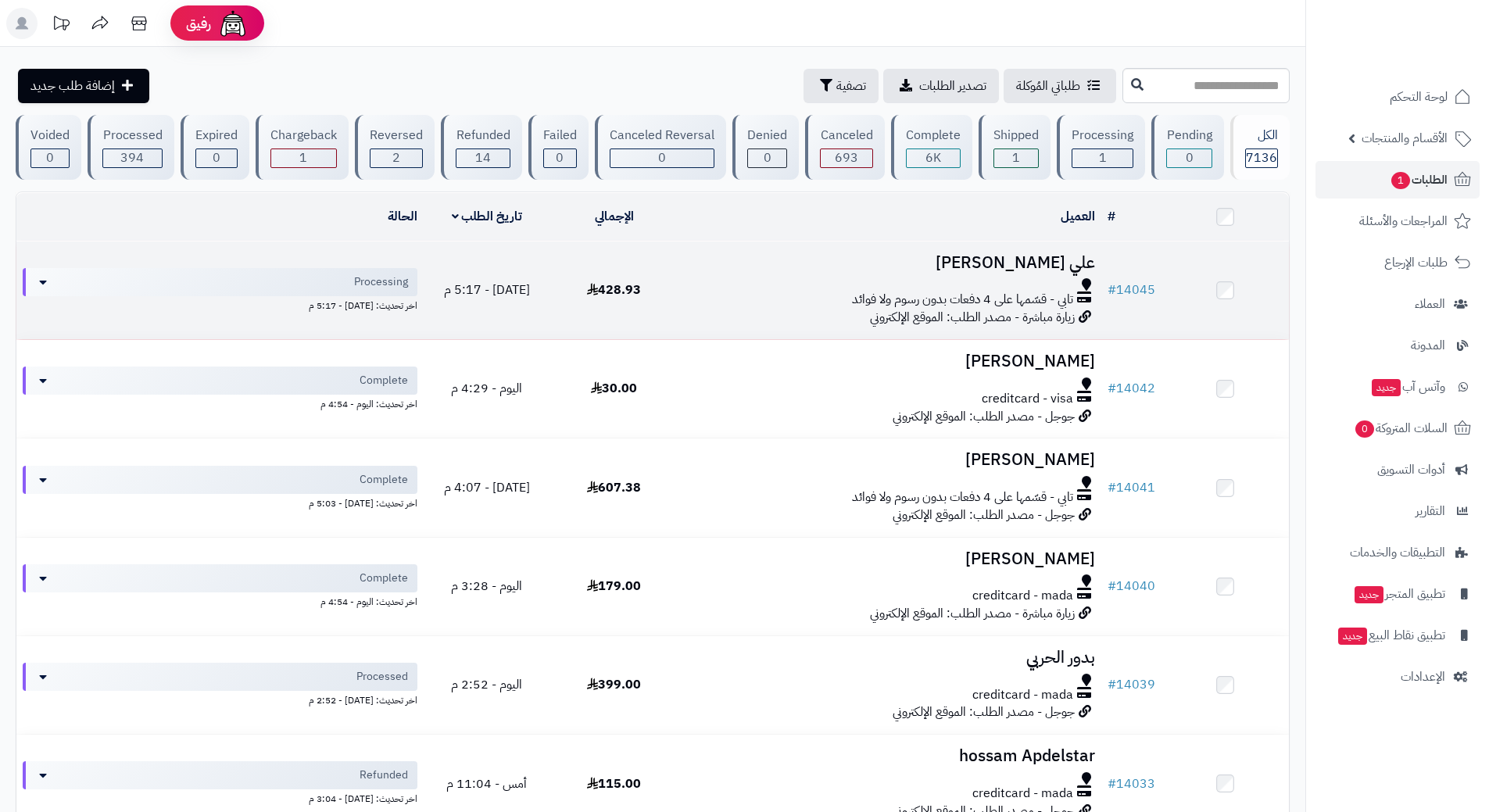
click at [727, 291] on div "تابي - قسّمها على 4 دفعات بدون رسوم ولا فوائد" at bounding box center [889, 299] width 411 height 18
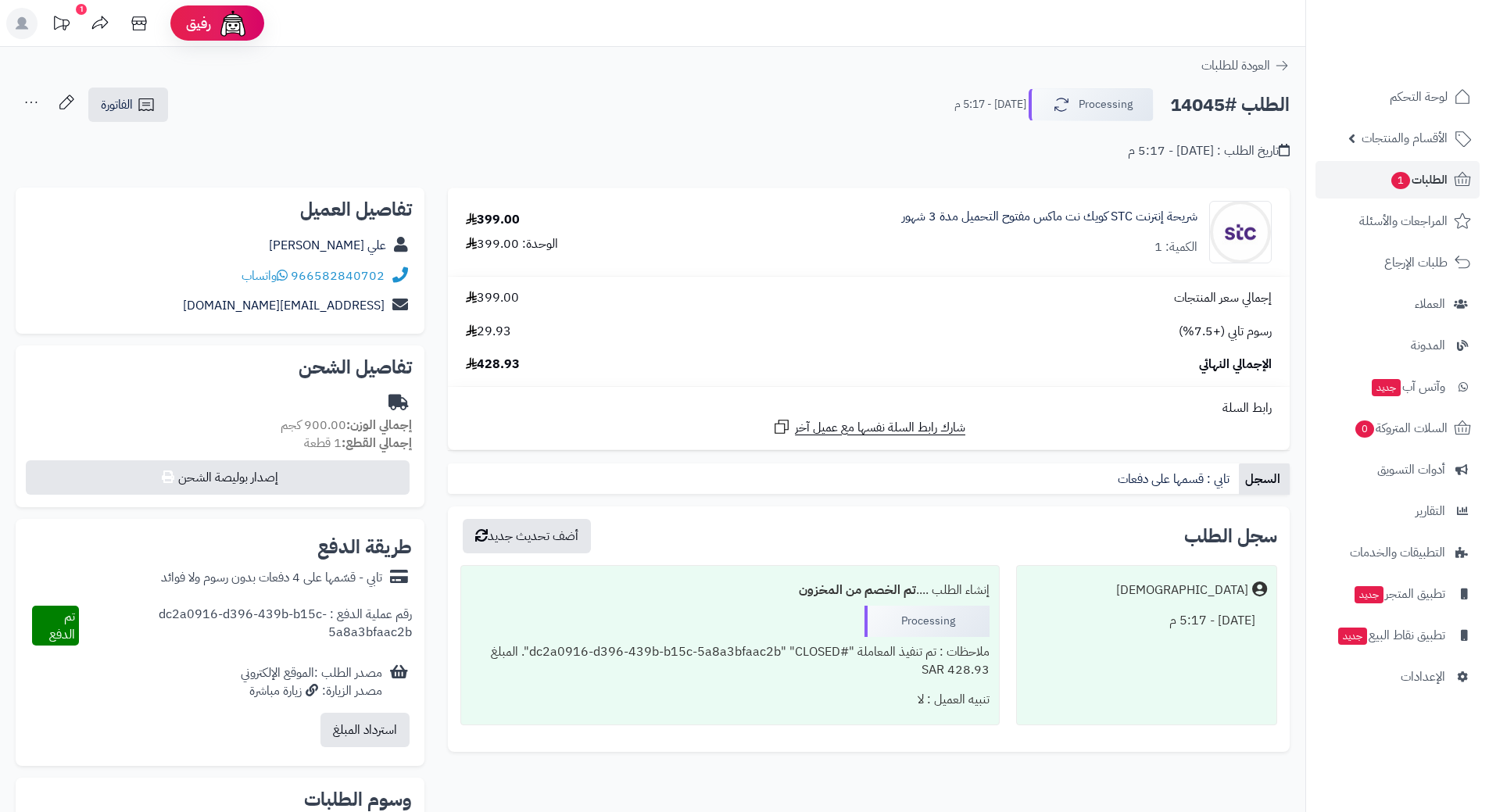
click at [1245, 109] on h2 "الطلب #14045" at bounding box center [1230, 105] width 120 height 32
copy div "الطلب #14045 Processing"
click at [1109, 98] on button "Processing" at bounding box center [1090, 104] width 125 height 33
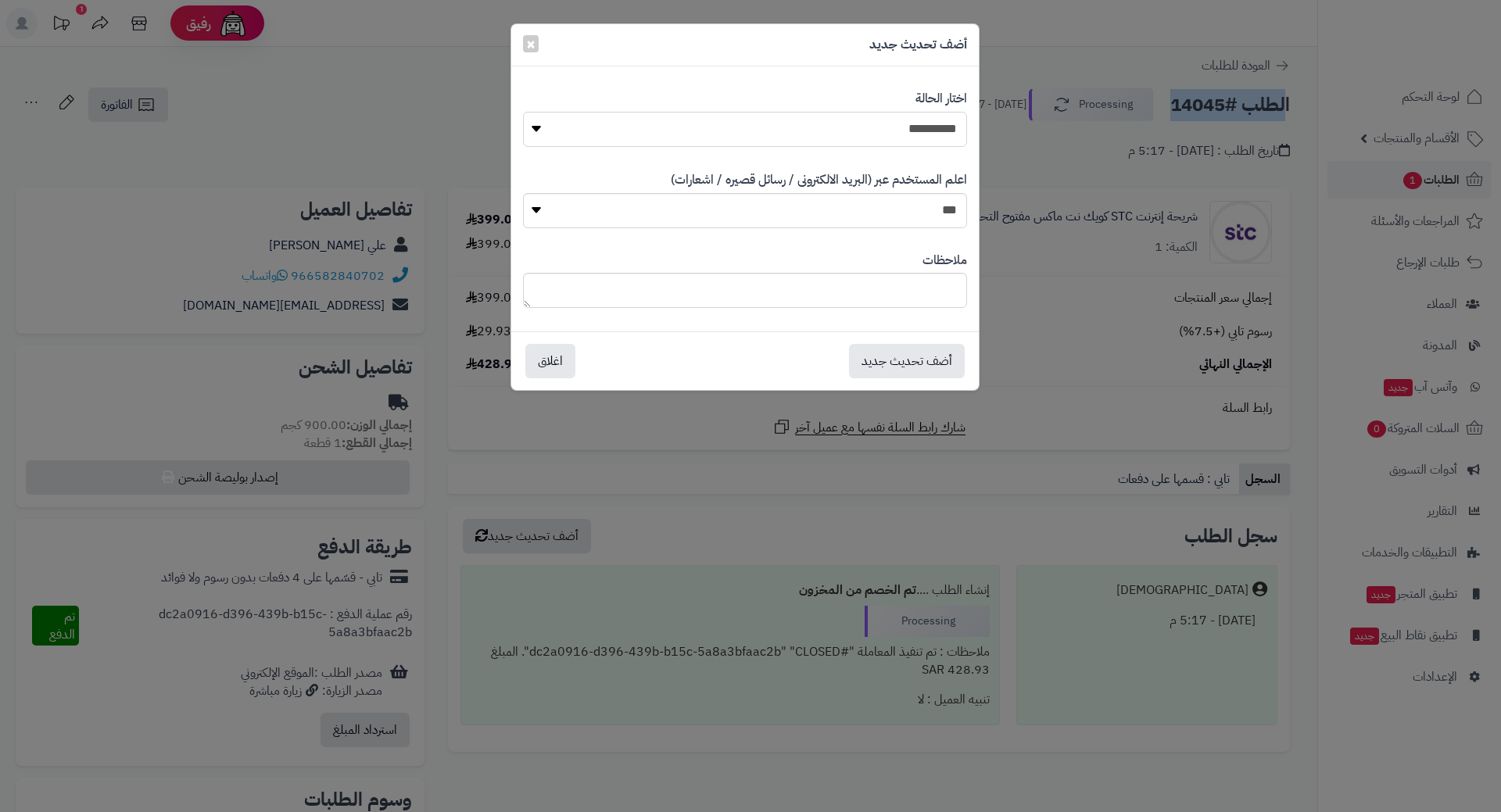
click at [895, 126] on select "**********" at bounding box center [744, 129] width 444 height 35
select select "*"
click at [522, 112] on select "**********" at bounding box center [744, 129] width 444 height 35
click at [893, 352] on button "أضف تحديث جديد" at bounding box center [906, 360] width 115 height 34
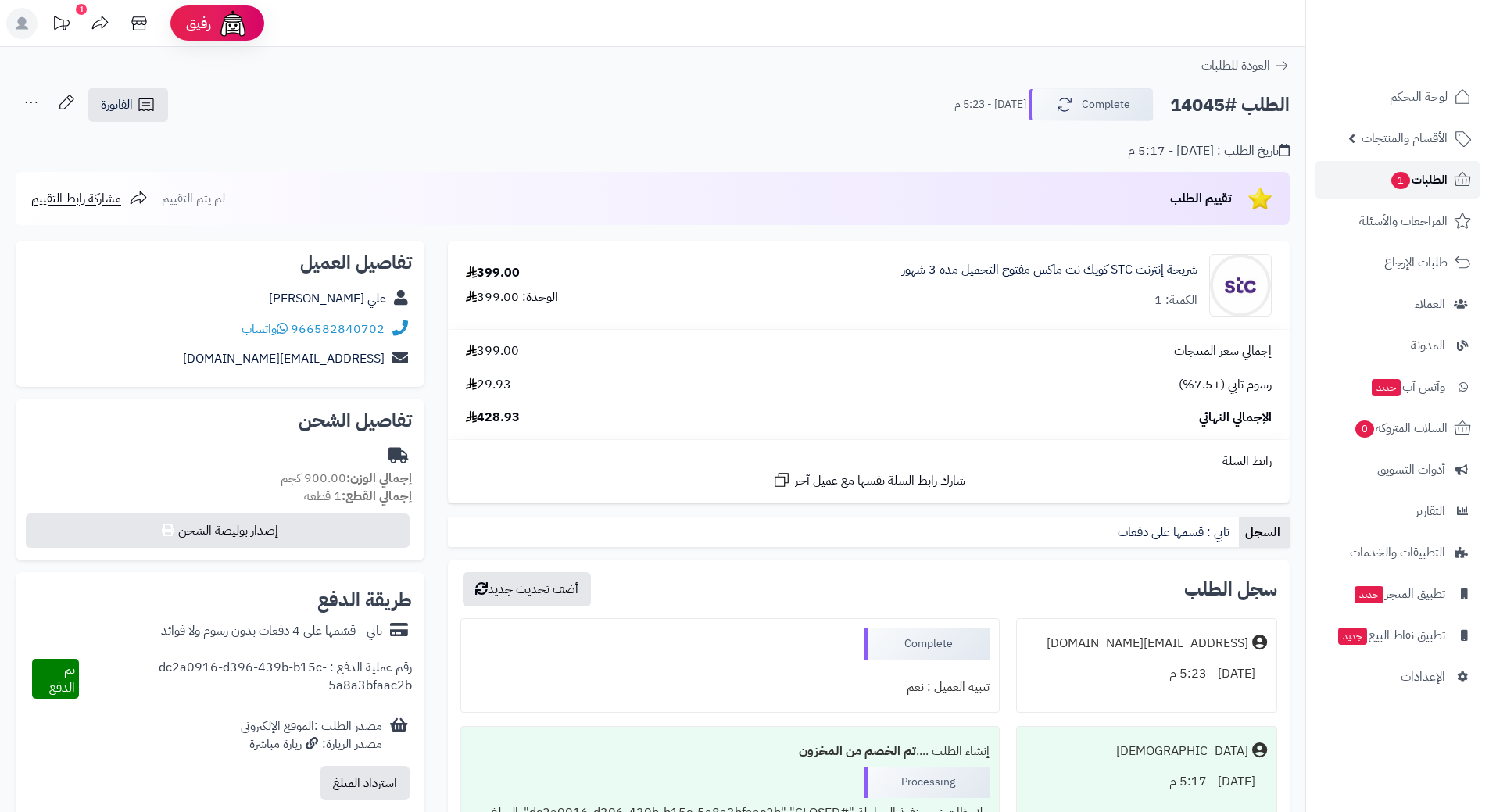
click at [1393, 172] on span "الطلبات 1" at bounding box center [1418, 180] width 58 height 22
